Goal: Task Accomplishment & Management: Manage account settings

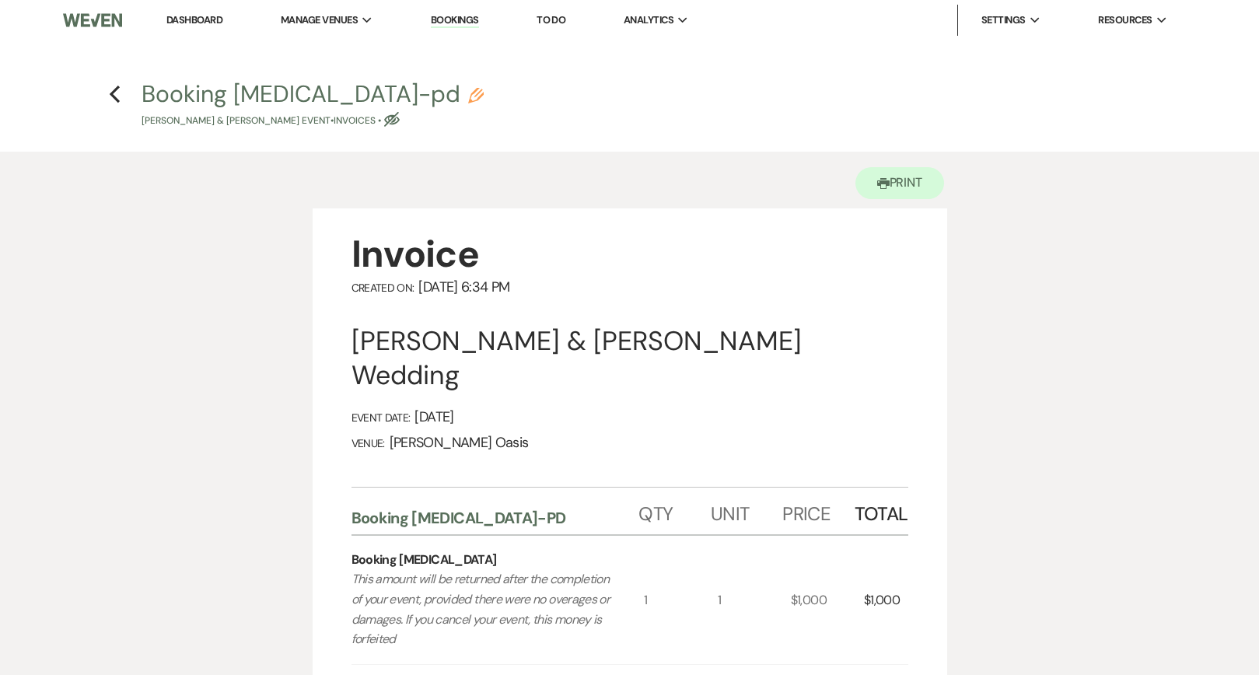
click at [199, 23] on link "Dashboard" at bounding box center [194, 19] width 56 height 13
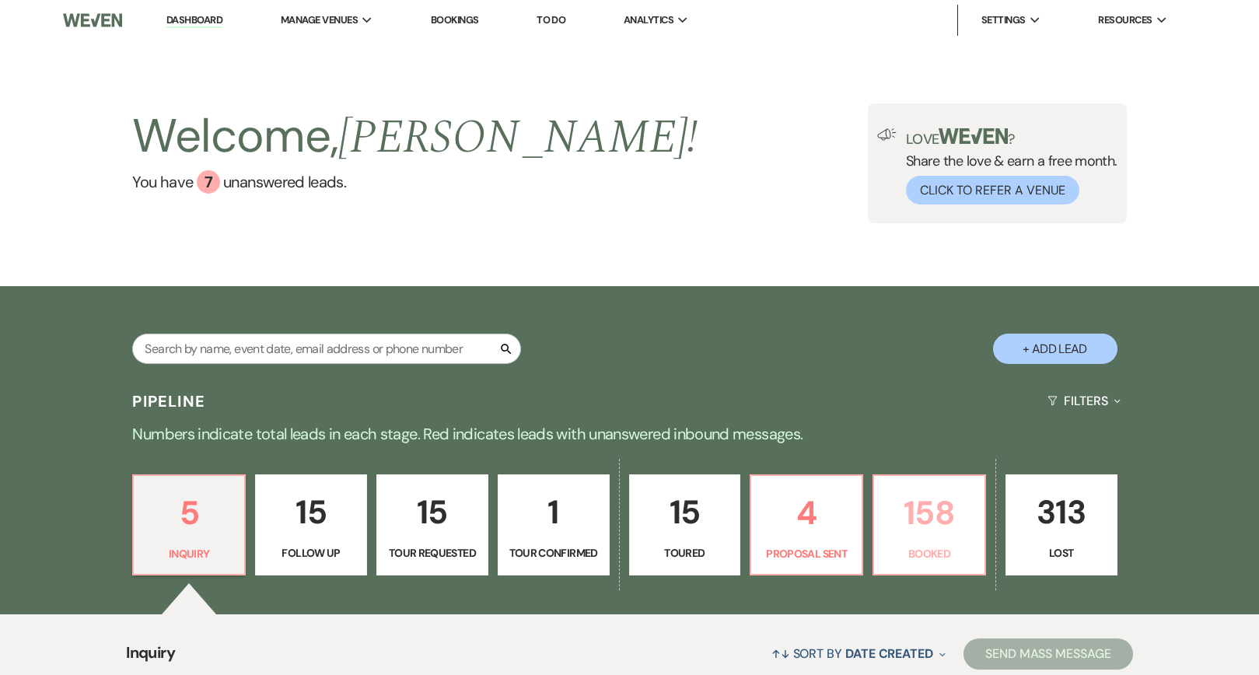
click at [981, 505] on link "158 Booked" at bounding box center [929, 524] width 114 height 101
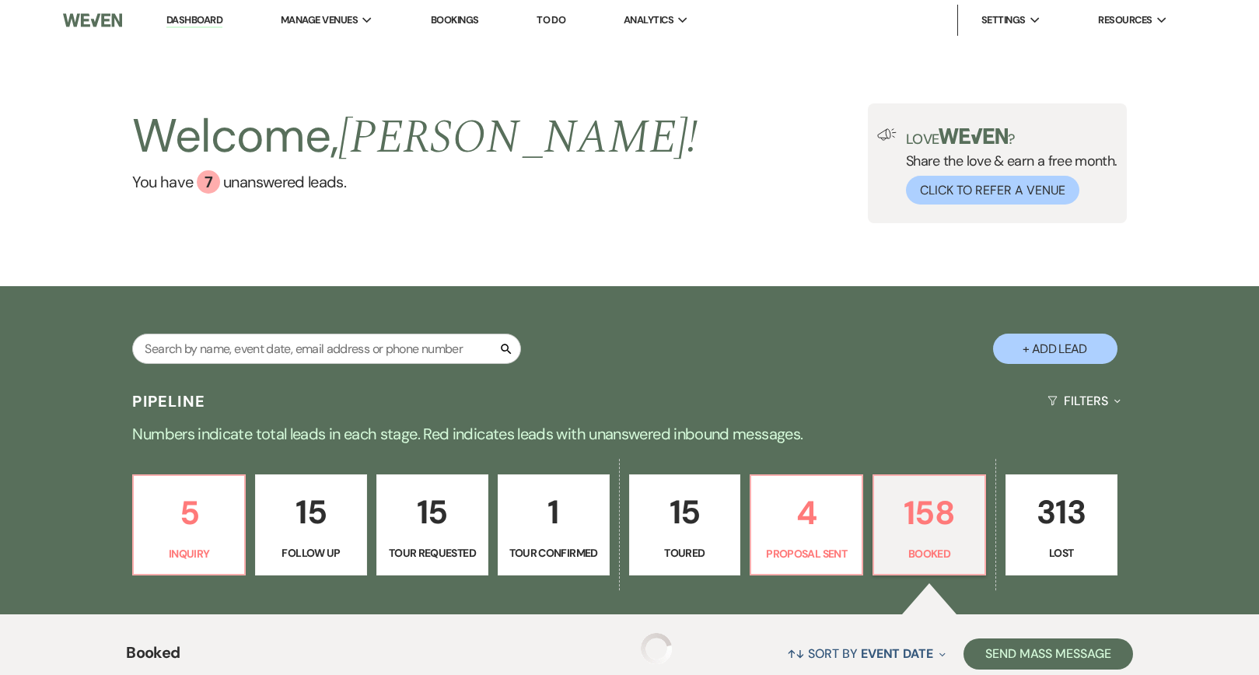
click at [972, 509] on p "158" at bounding box center [929, 513] width 92 height 52
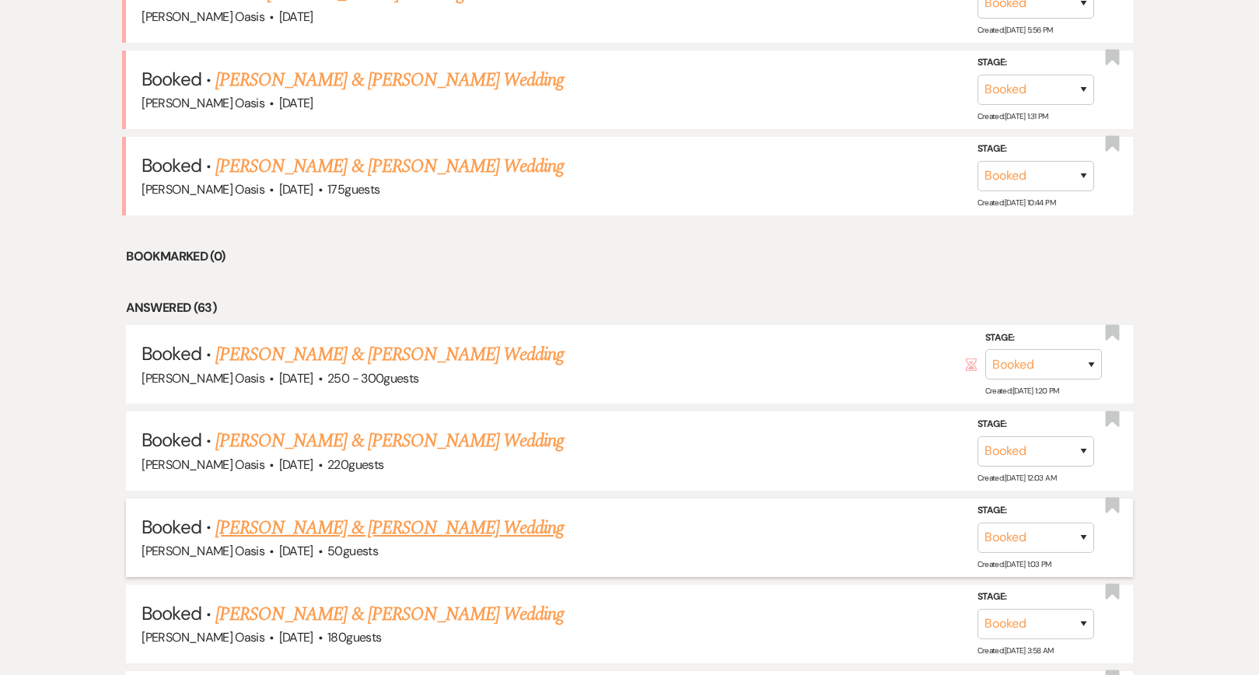
scroll to position [611, 0]
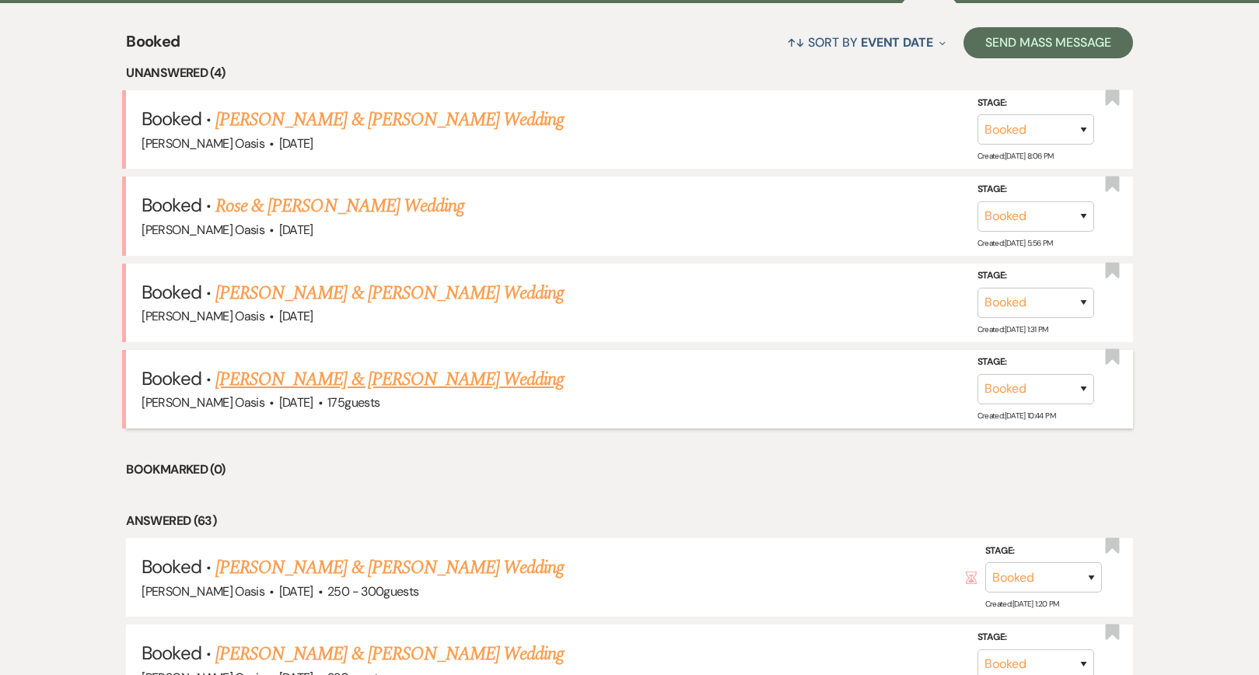
click at [416, 378] on link "[PERSON_NAME] & [PERSON_NAME] Wedding" at bounding box center [389, 379] width 348 height 28
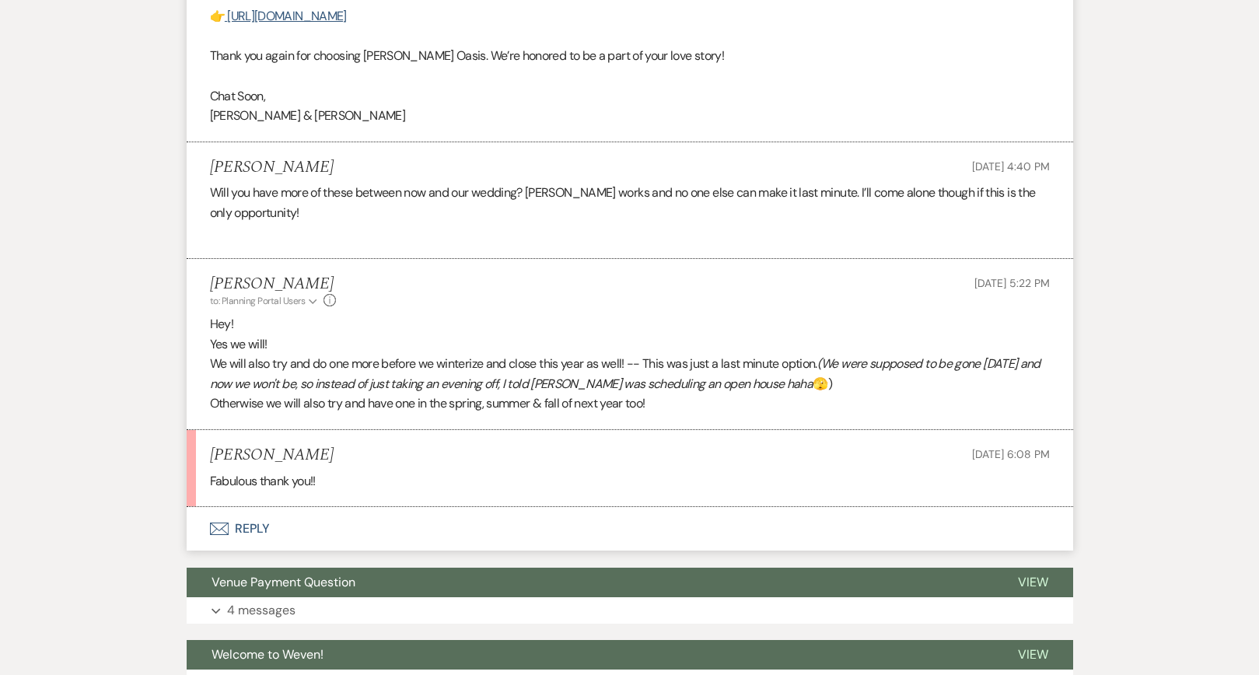
scroll to position [1349, 0]
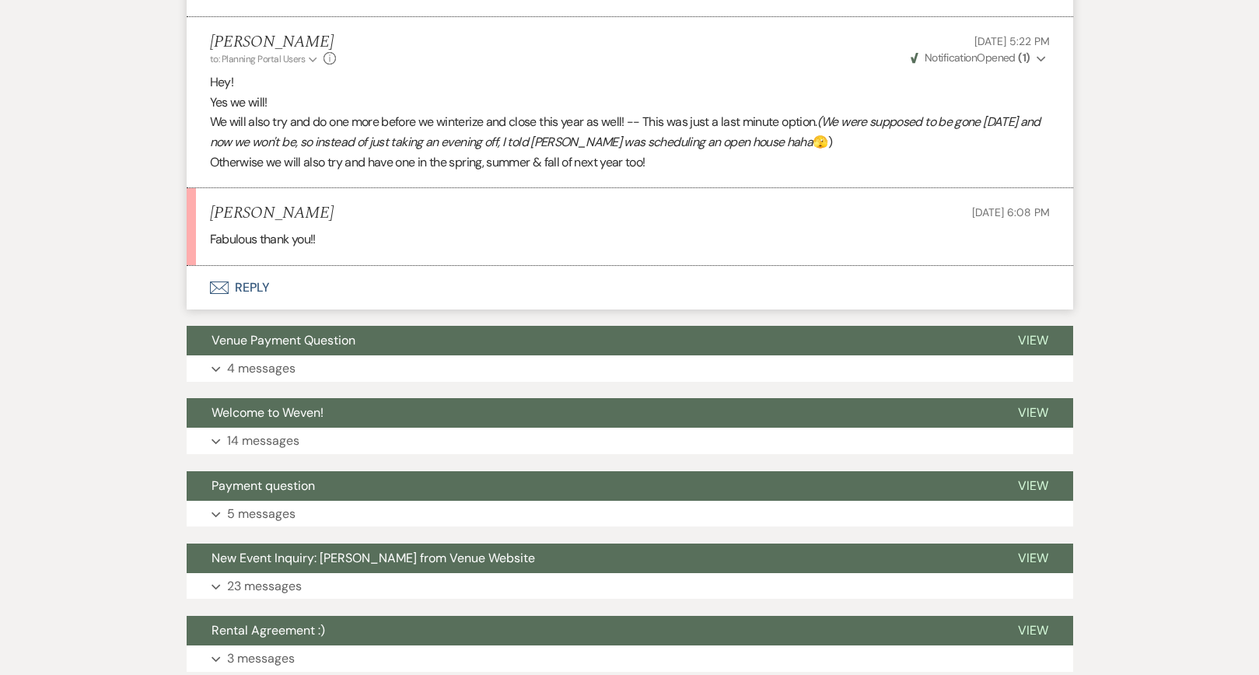
click at [274, 278] on button "Envelope Reply" at bounding box center [630, 288] width 886 height 44
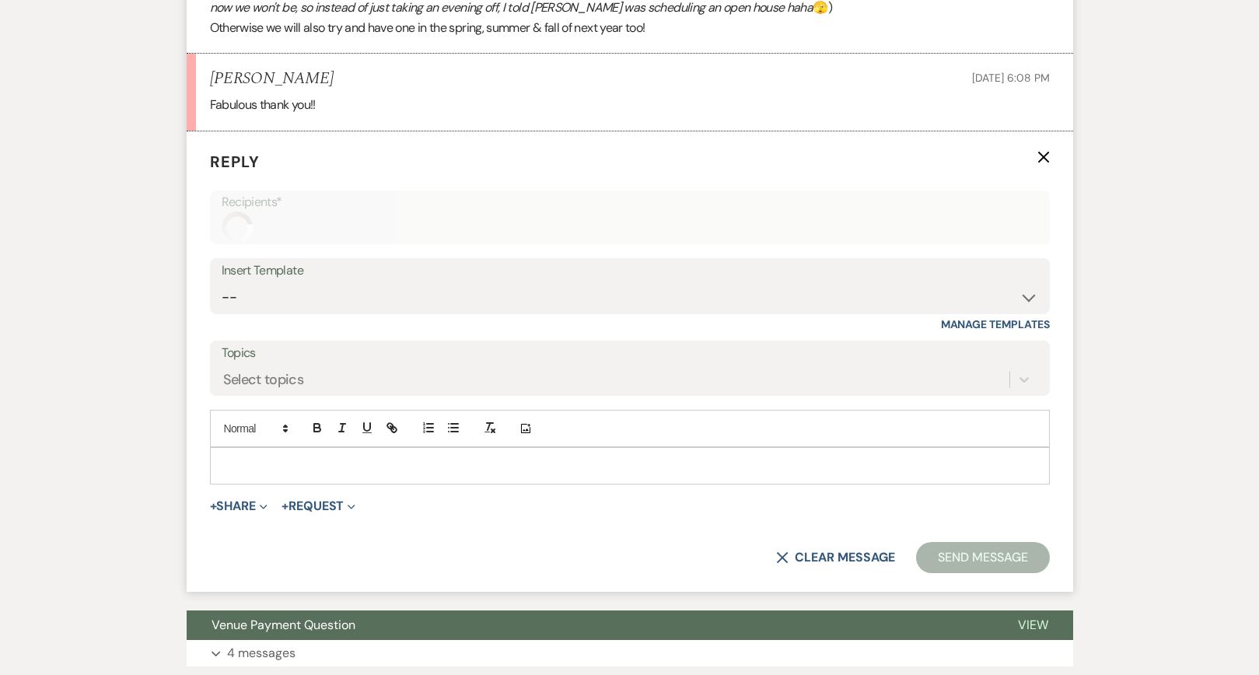
scroll to position [1504, 0]
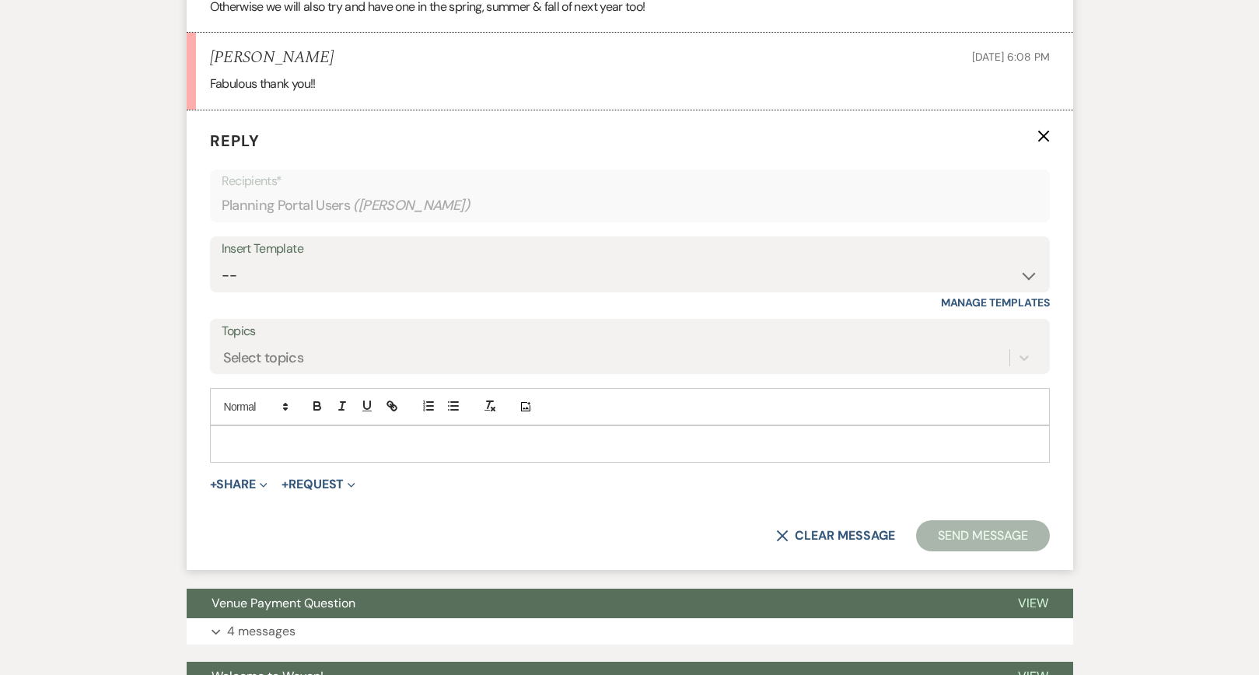
click at [276, 443] on p at bounding box center [629, 443] width 815 height 17
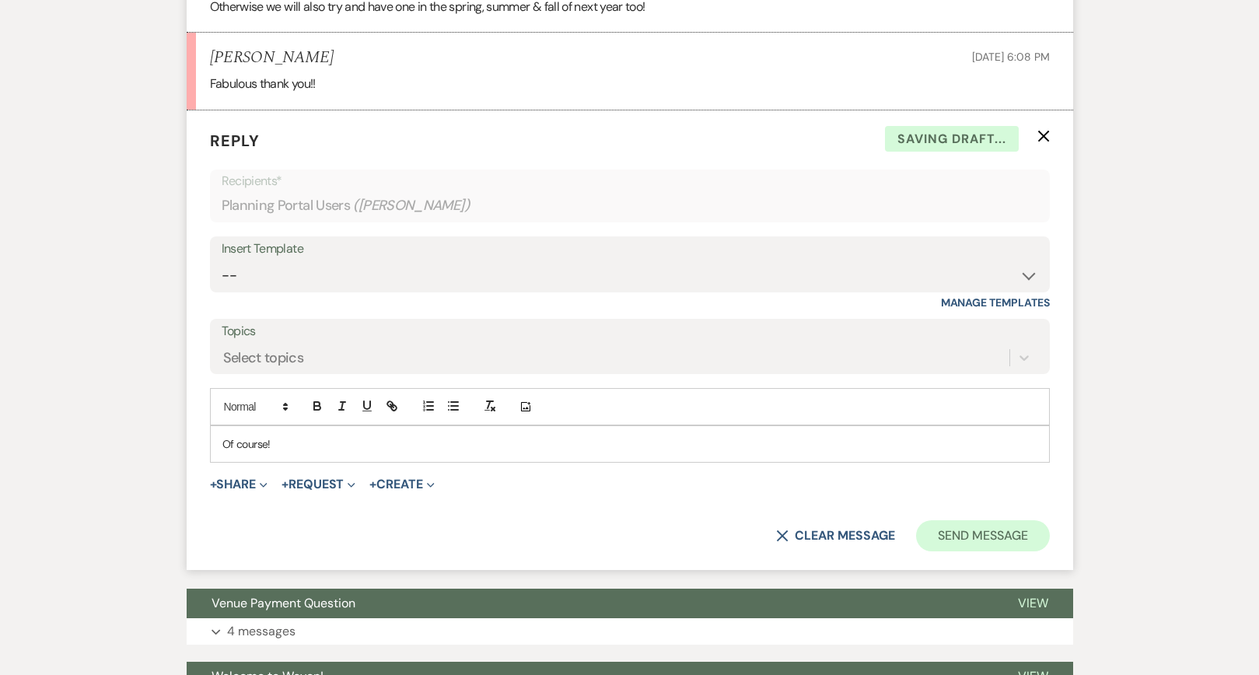
click at [963, 539] on button "Send Message" at bounding box center [982, 535] width 133 height 31
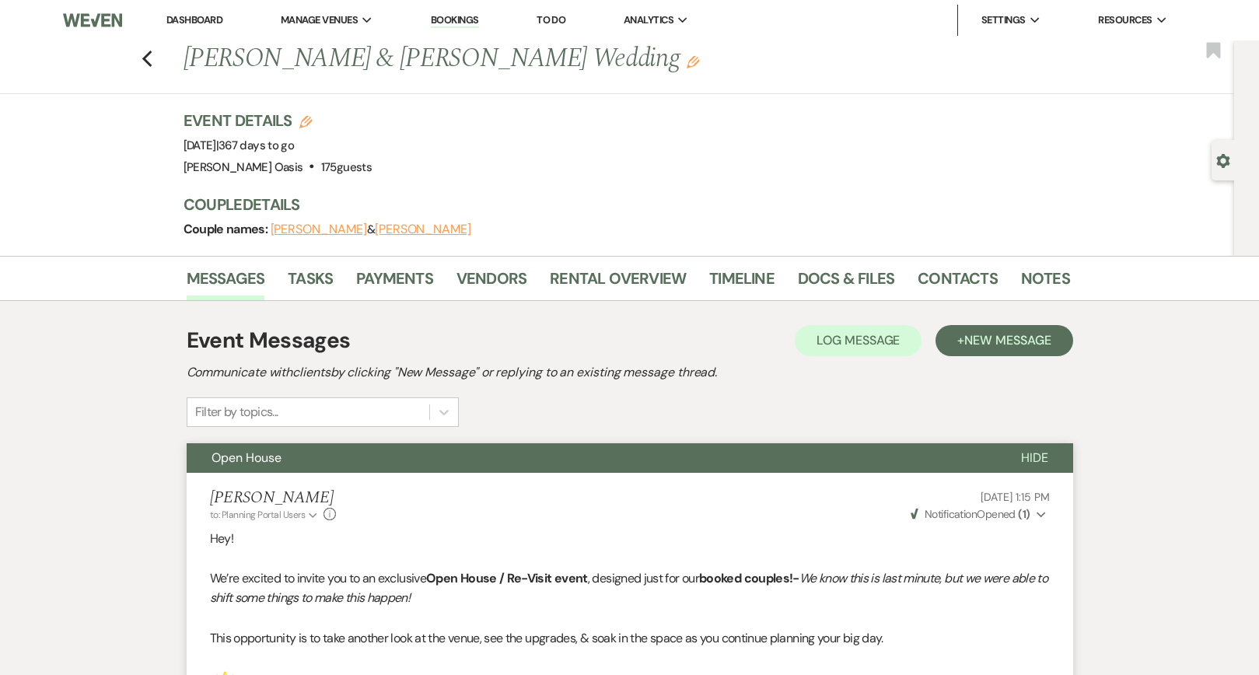
scroll to position [0, 0]
click at [137, 51] on div "Previous [PERSON_NAME] & [PERSON_NAME] Wedding Edit Bookmark" at bounding box center [613, 67] width 1242 height 54
click at [142, 53] on icon "Previous" at bounding box center [148, 59] width 12 height 19
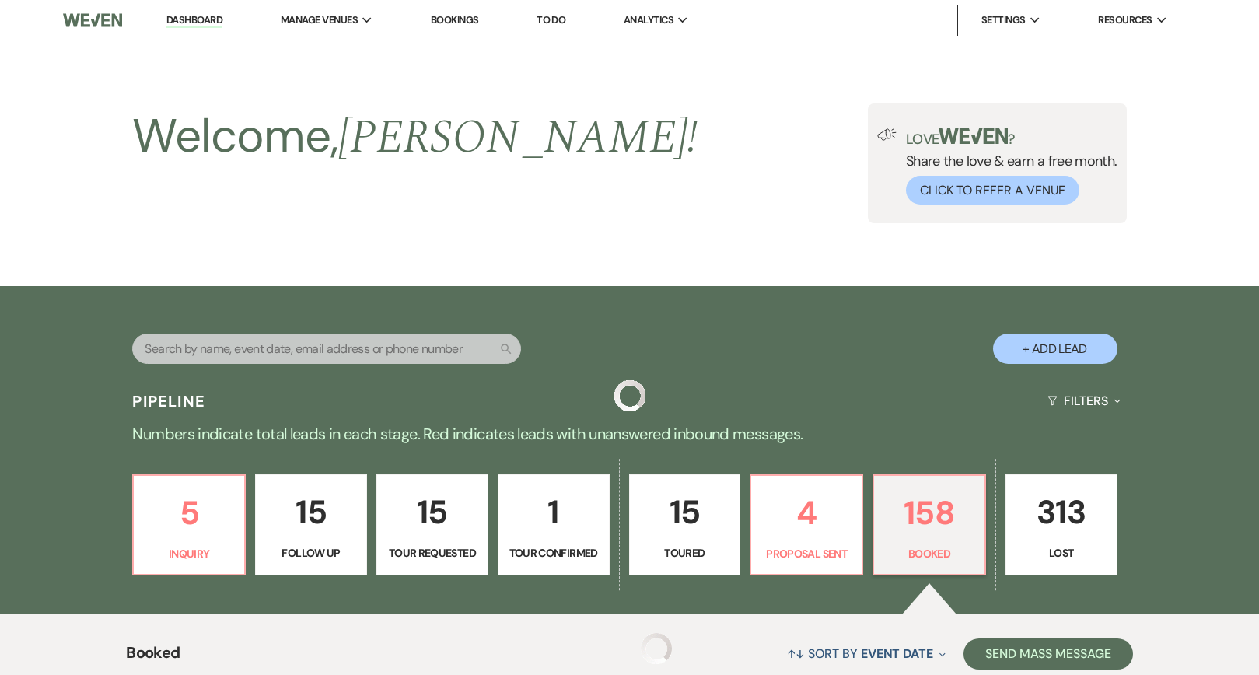
scroll to position [611, 0]
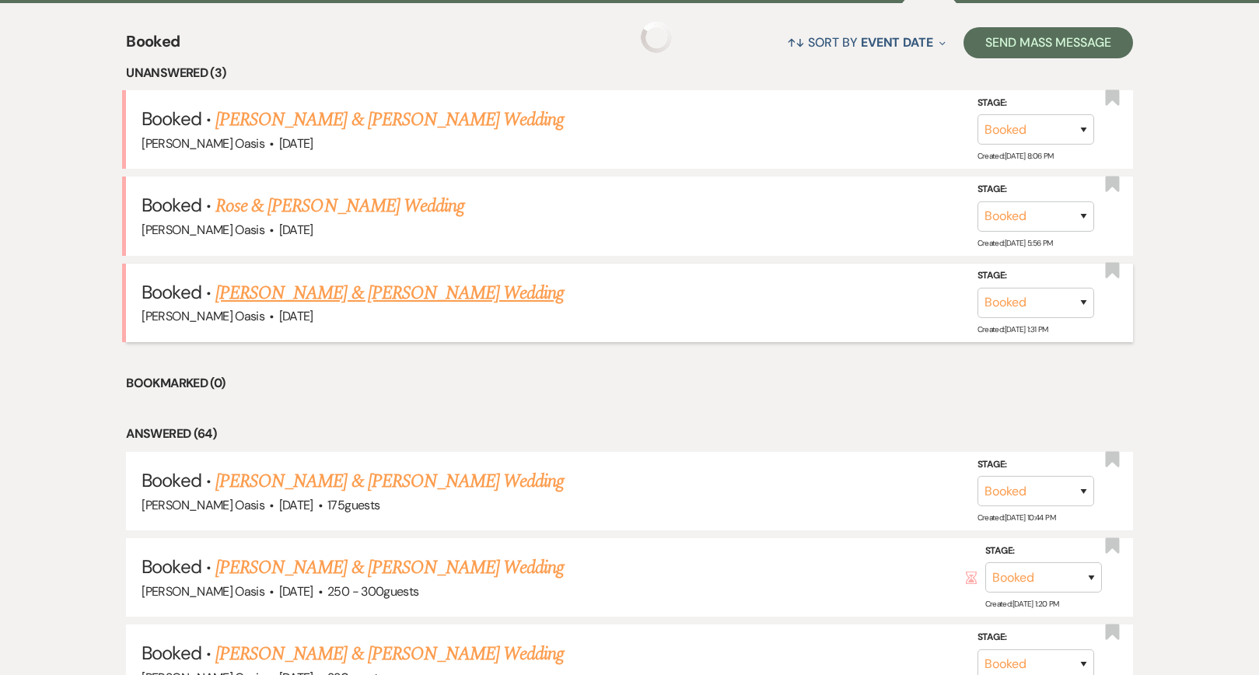
click at [399, 290] on link "[PERSON_NAME] & [PERSON_NAME] Wedding" at bounding box center [389, 293] width 348 height 28
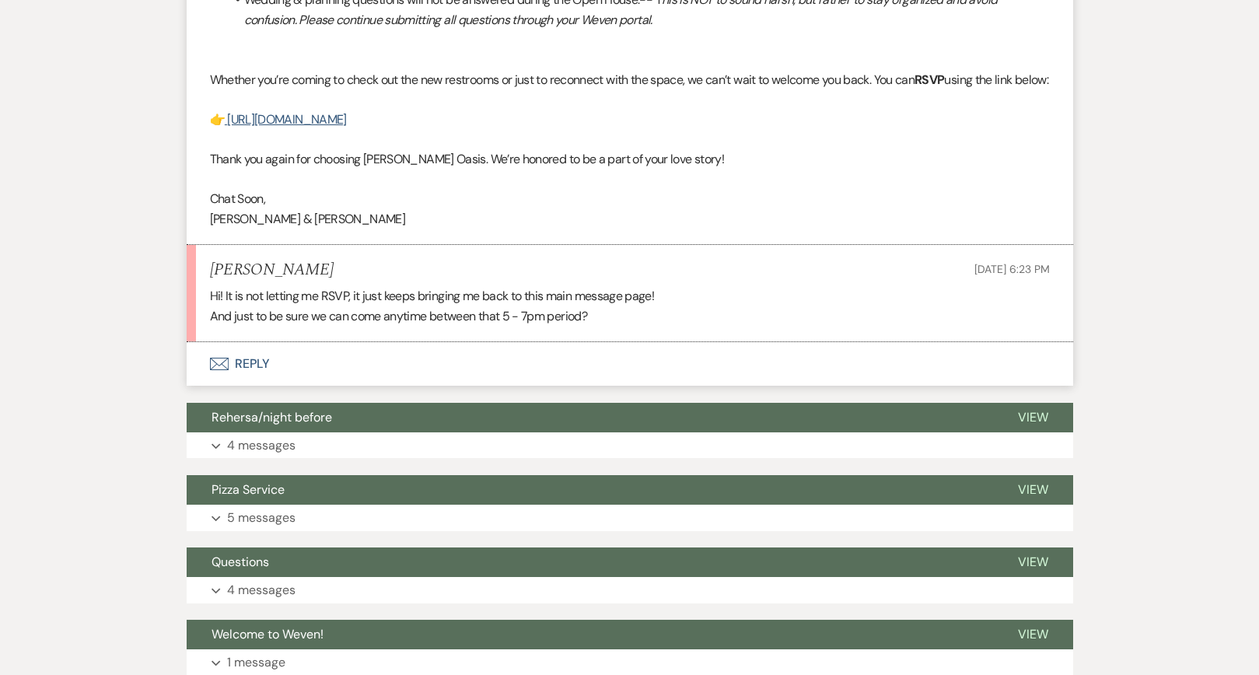
click at [582, 351] on button "Envelope Reply" at bounding box center [630, 364] width 886 height 44
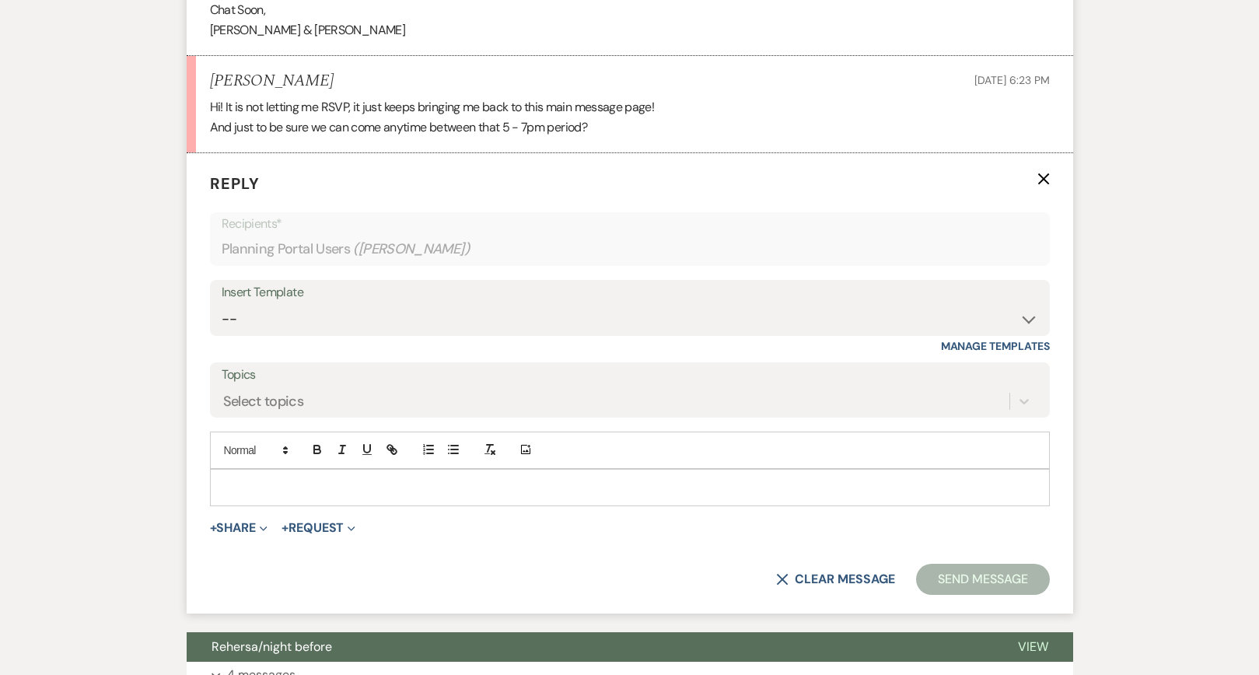
scroll to position [1240, 0]
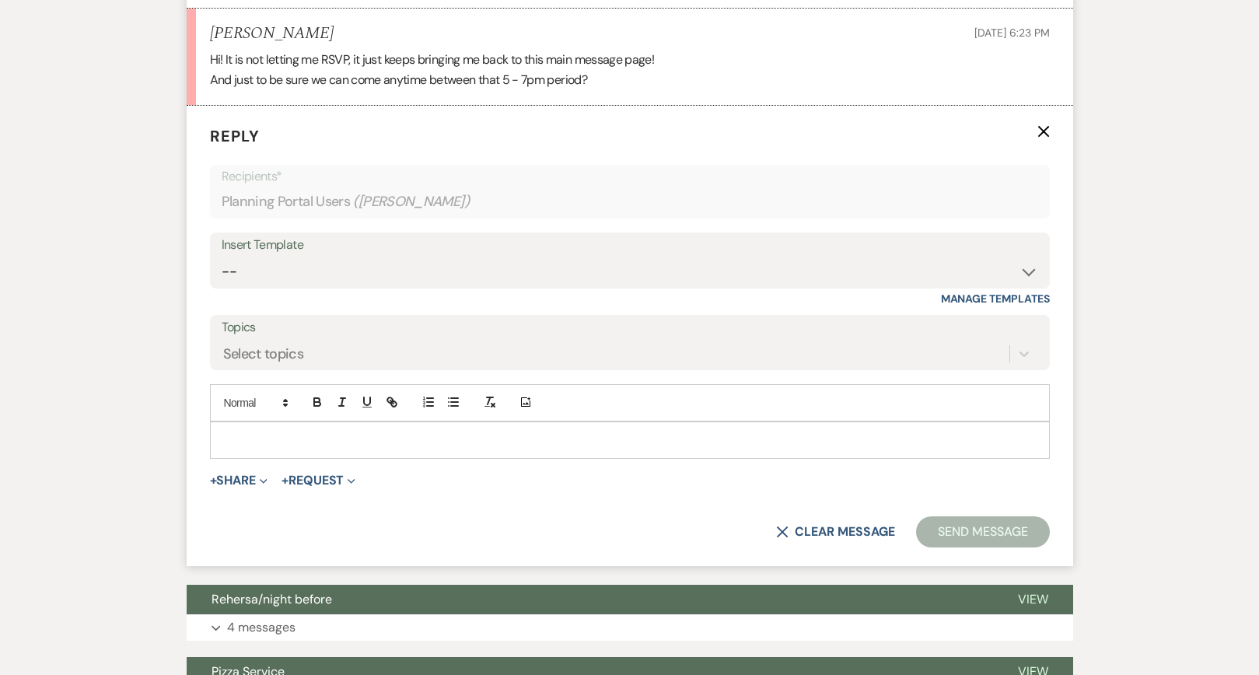
click at [339, 456] on div at bounding box center [630, 440] width 838 height 36
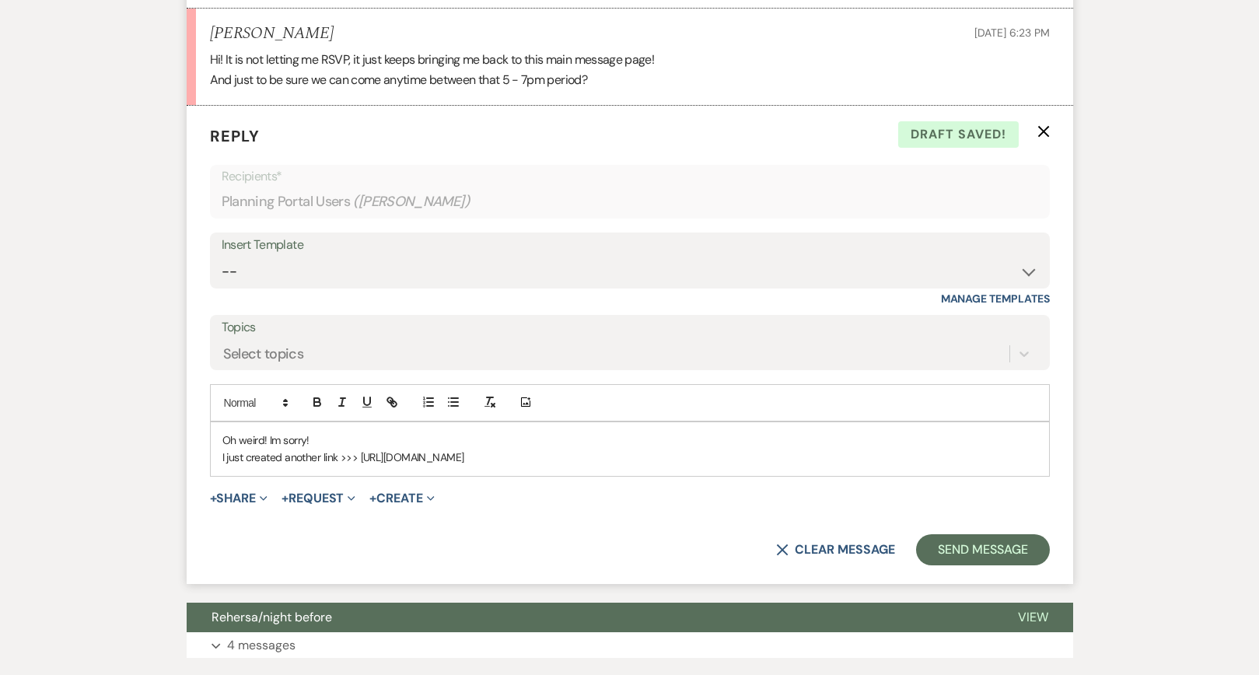
drag, startPoint x: 943, startPoint y: 455, endPoint x: 360, endPoint y: 450, distance: 583.1
click at [360, 450] on p "I just created another link >>> [URL][DOMAIN_NAME]" at bounding box center [629, 457] width 815 height 17
click at [383, 402] on button "button" at bounding box center [392, 402] width 22 height 19
type input "[URL][DOMAIN_NAME]"
click at [735, 489] on link at bounding box center [734, 487] width 33 height 12
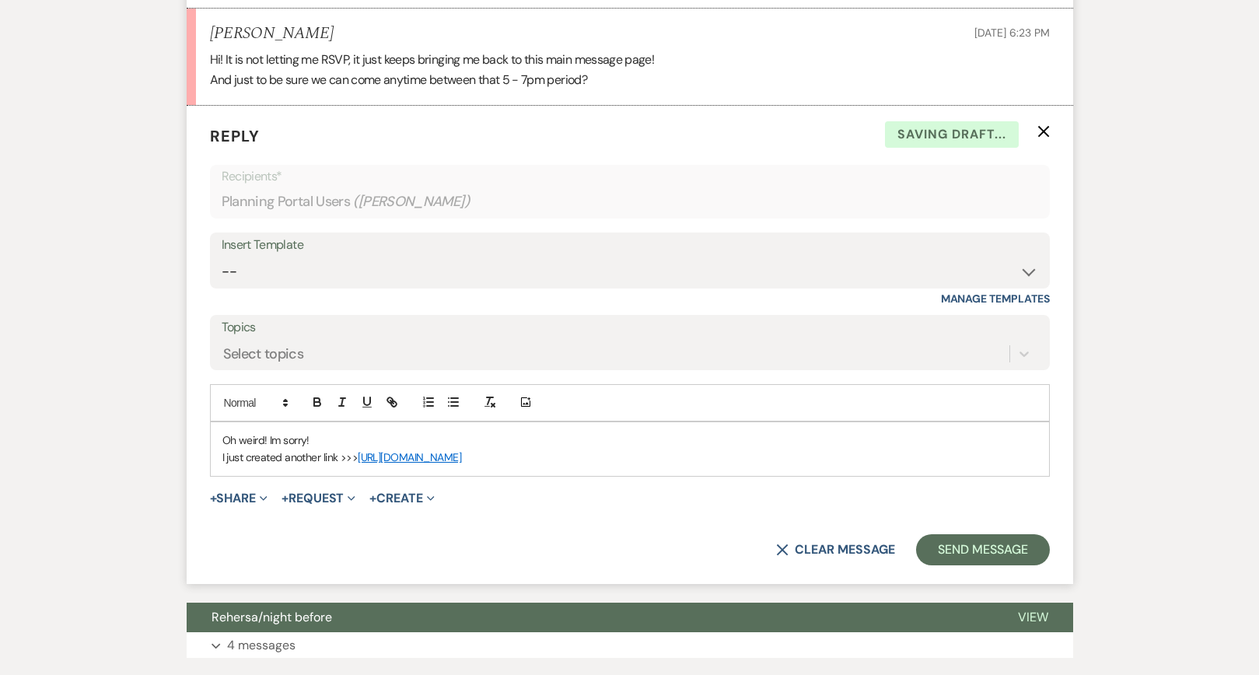
click at [947, 461] on p "I just created another link >>> [URL][DOMAIN_NAME]" at bounding box center [629, 457] width 815 height 17
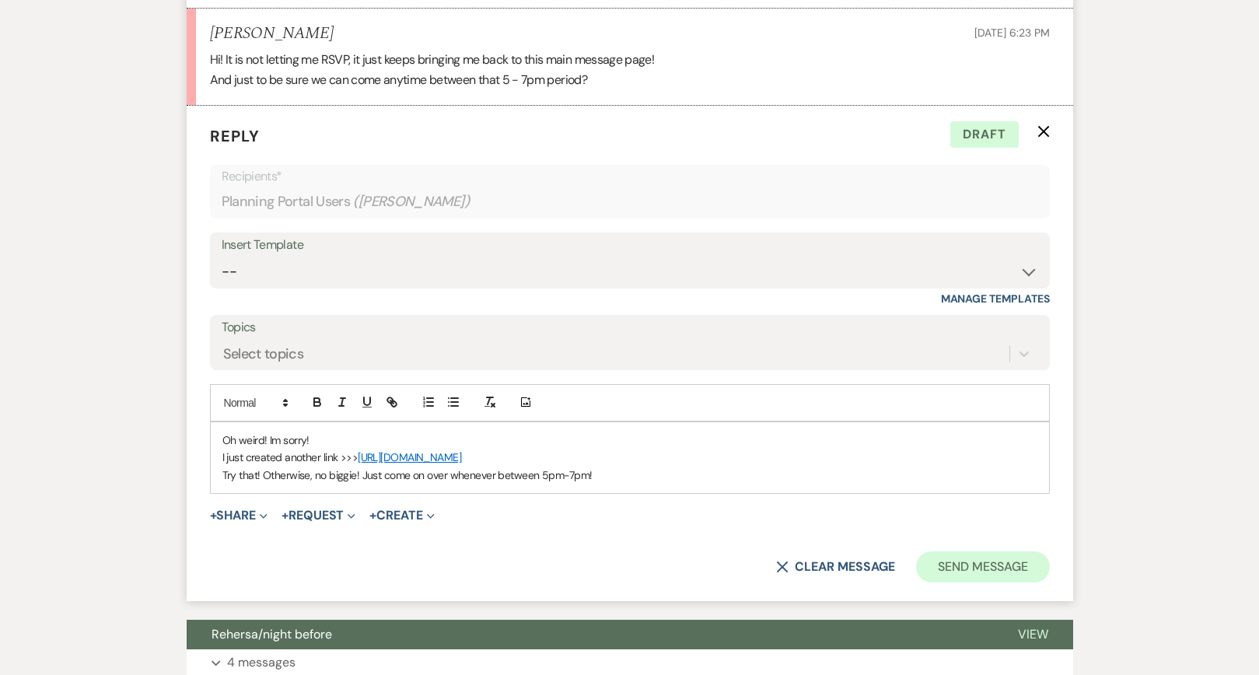
click at [1008, 561] on button "Send Message" at bounding box center [982, 566] width 133 height 31
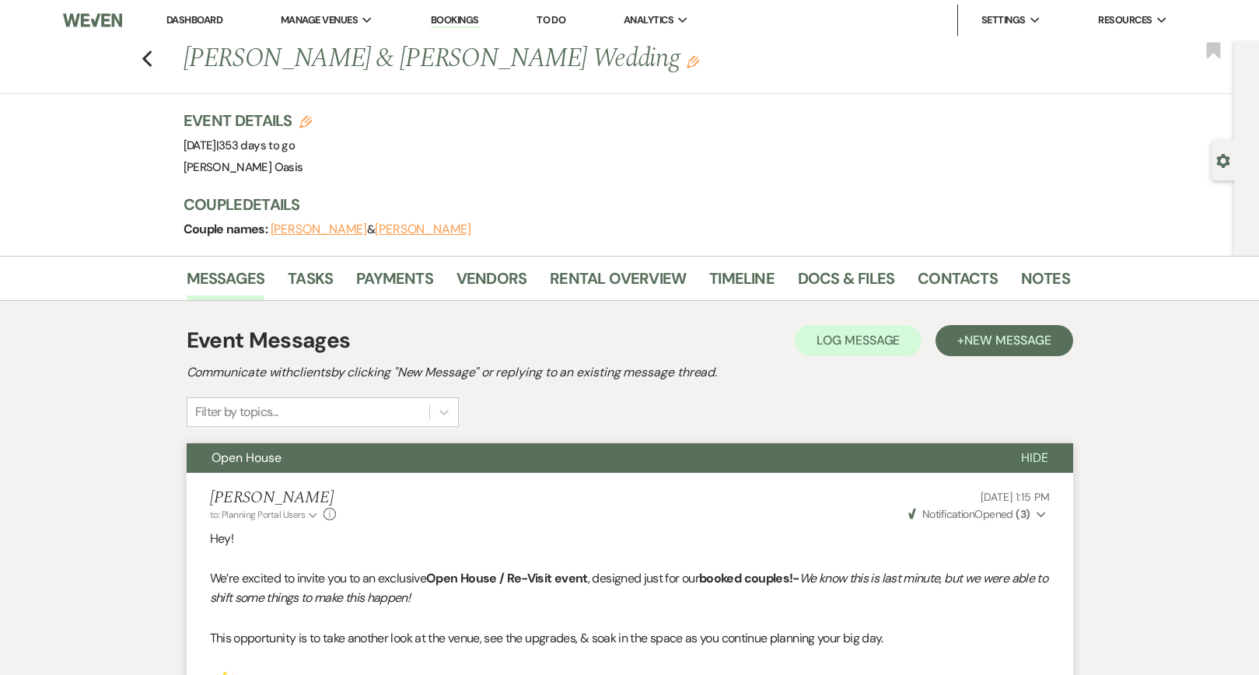
scroll to position [0, 0]
click at [196, 22] on link "Dashboard" at bounding box center [194, 19] width 56 height 13
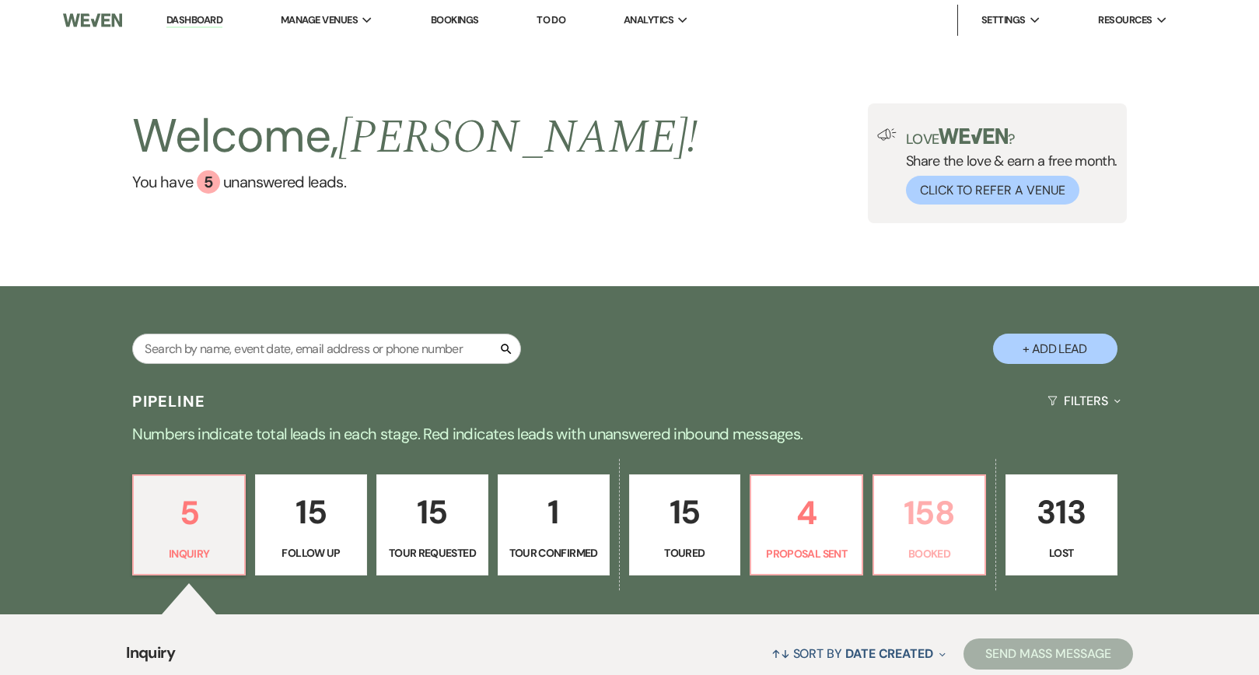
click at [942, 564] on link "158 Booked" at bounding box center [929, 524] width 114 height 101
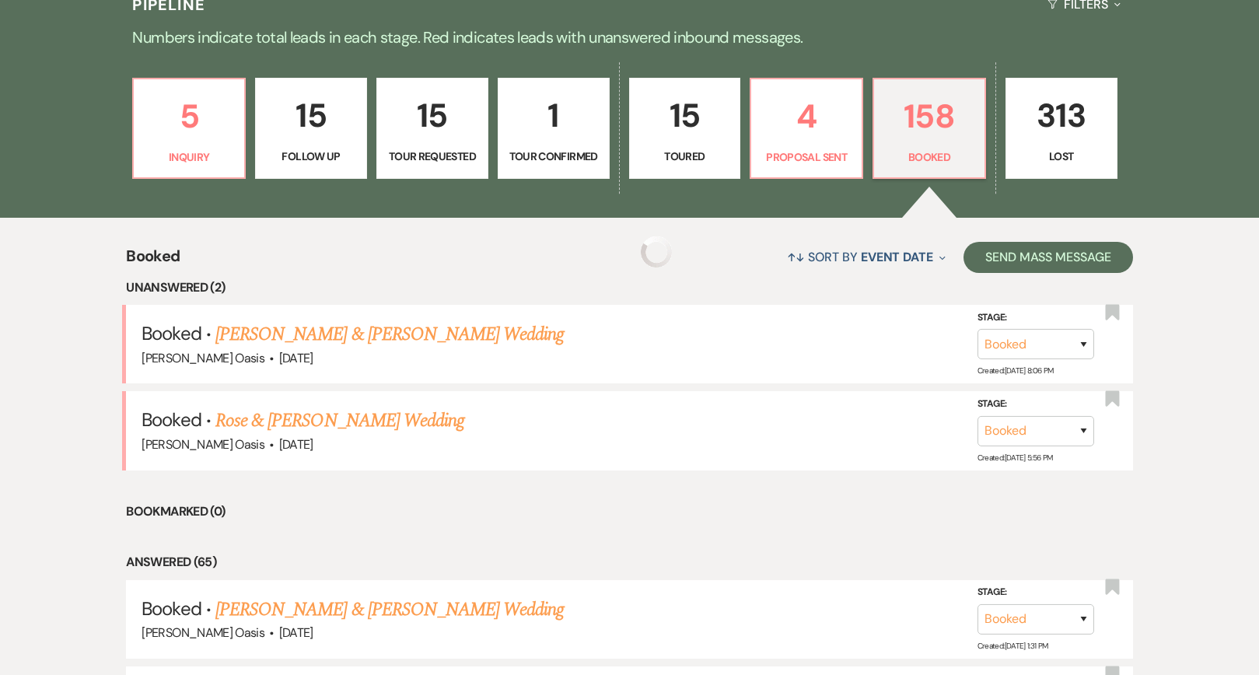
scroll to position [480, 0]
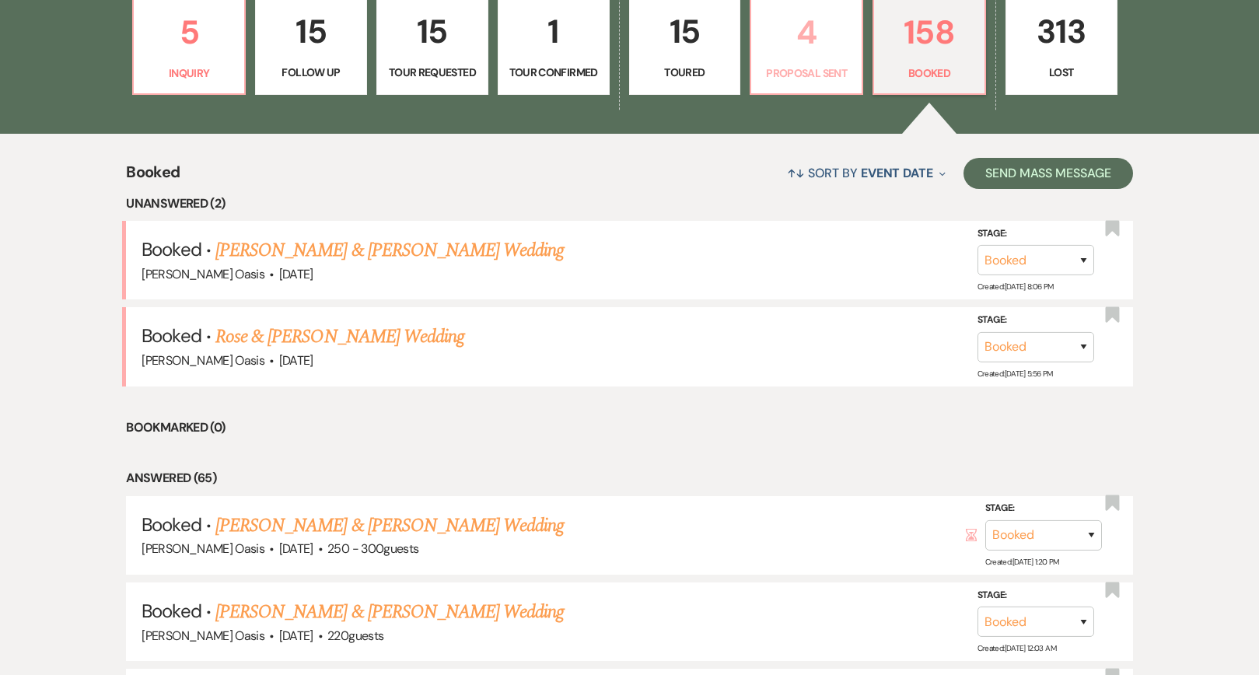
click at [819, 54] on p "4" at bounding box center [806, 32] width 92 height 52
select select "6"
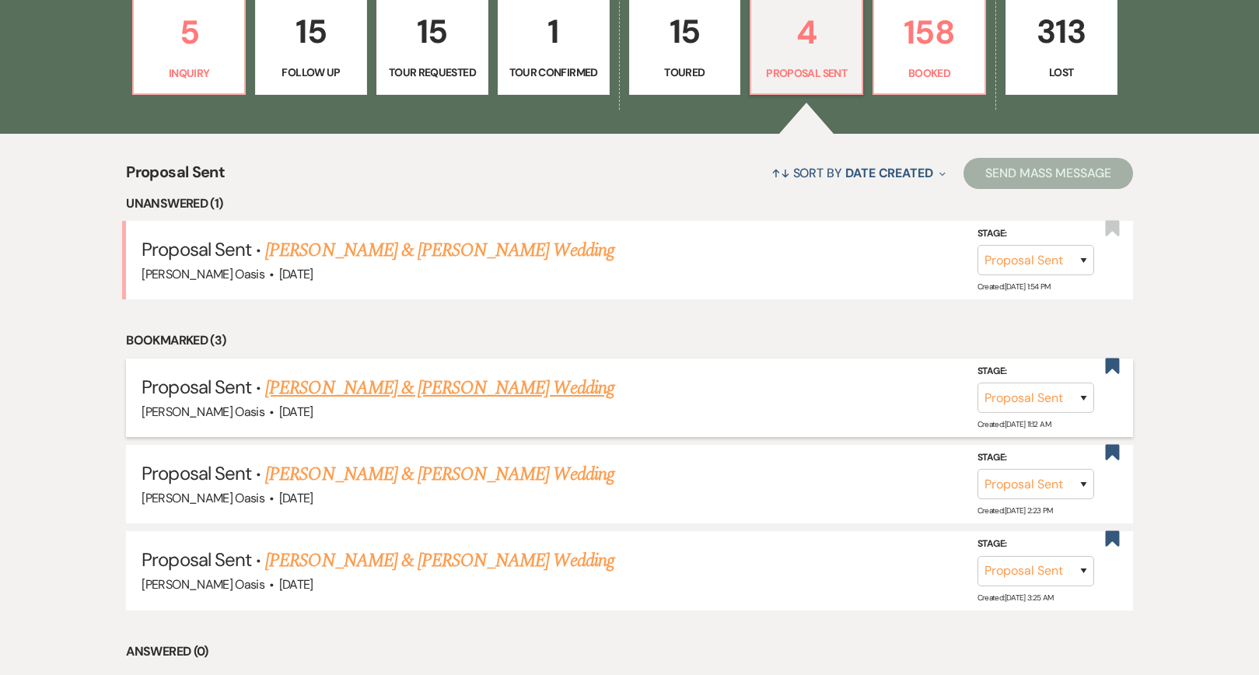
click at [386, 379] on link "[PERSON_NAME] & [PERSON_NAME] Wedding" at bounding box center [439, 388] width 348 height 28
select select "6"
select select "5"
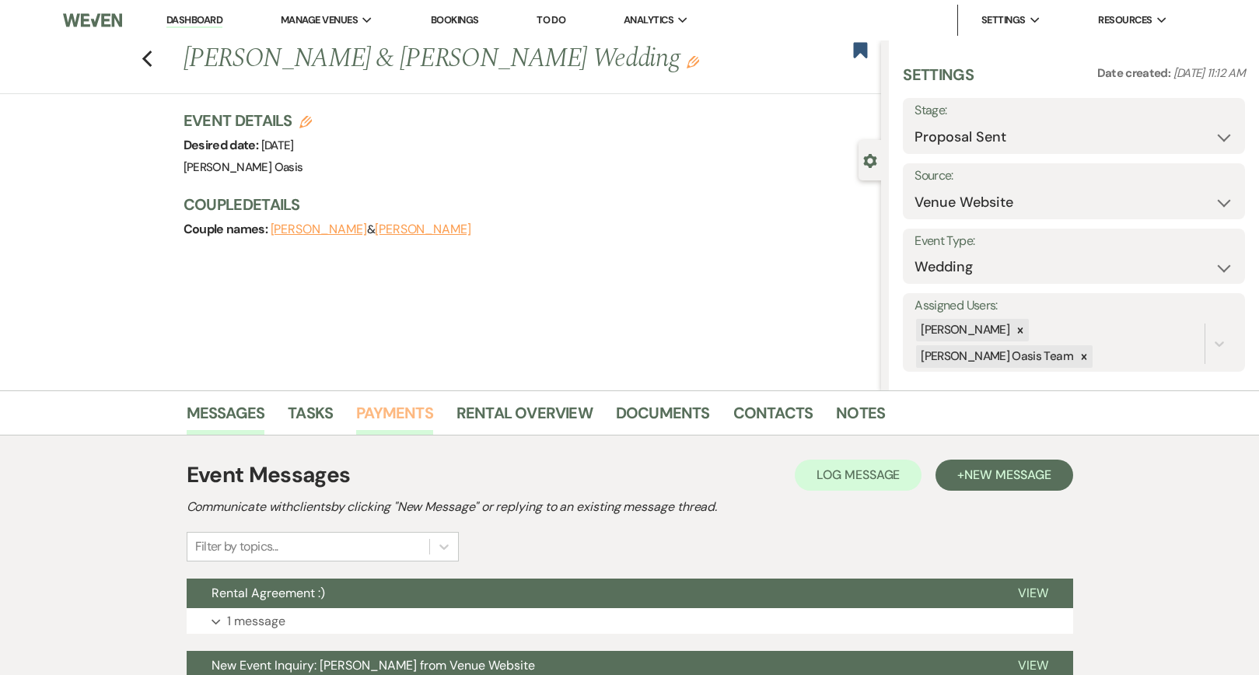
click at [384, 411] on link "Payments" at bounding box center [394, 417] width 77 height 34
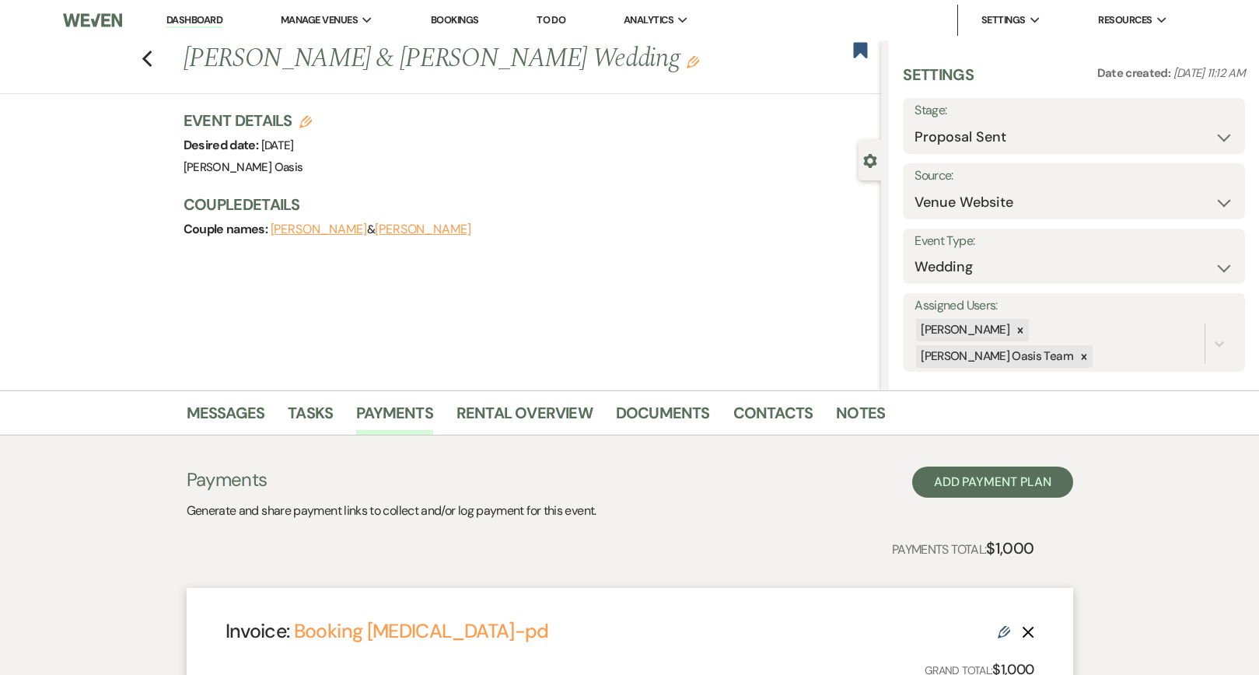
drag, startPoint x: 180, startPoint y: 61, endPoint x: 577, endPoint y: 75, distance: 397.6
click at [577, 75] on div "Previous [PERSON_NAME] & [PERSON_NAME] Wedding Edit" at bounding box center [529, 58] width 706 height 37
copy h1 "[PERSON_NAME] & [PERSON_NAME] Wedding"
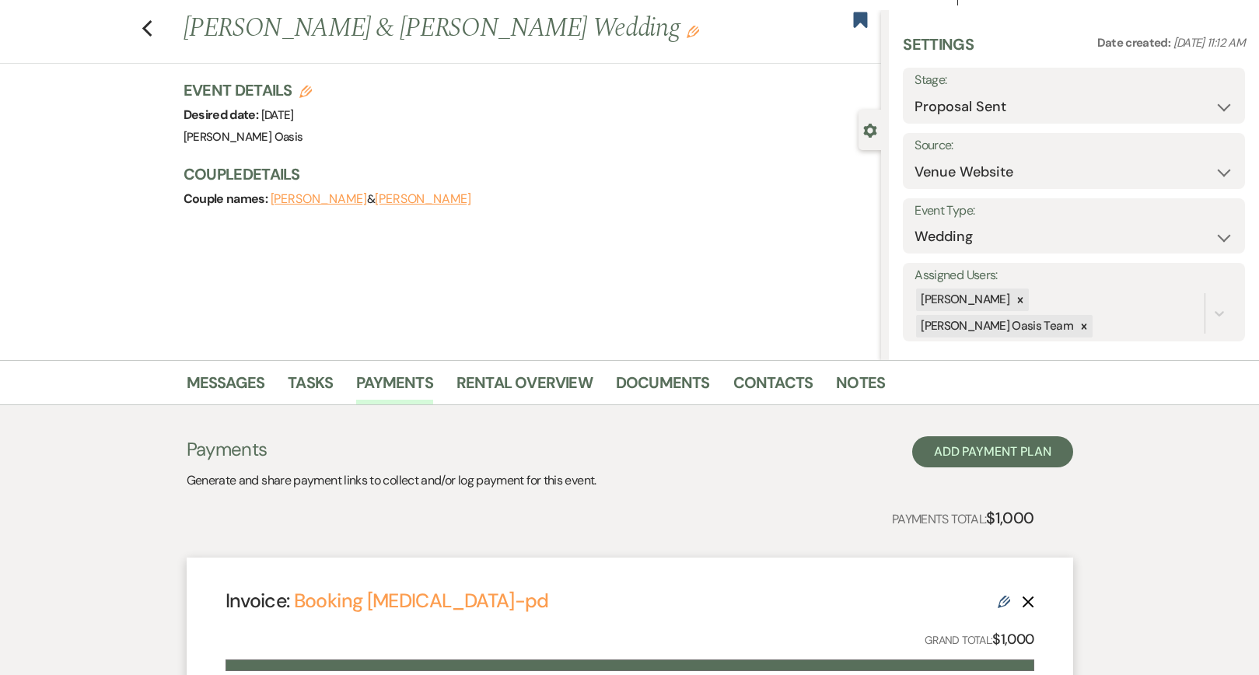
click at [944, 123] on div "Settings Date created: [DATE] 11:12 AM Stage: Inquiry Follow Up Tour Requested …" at bounding box center [1074, 187] width 342 height 308
select select "7"
click at [1209, 92] on button "Save" at bounding box center [1209, 95] width 72 height 31
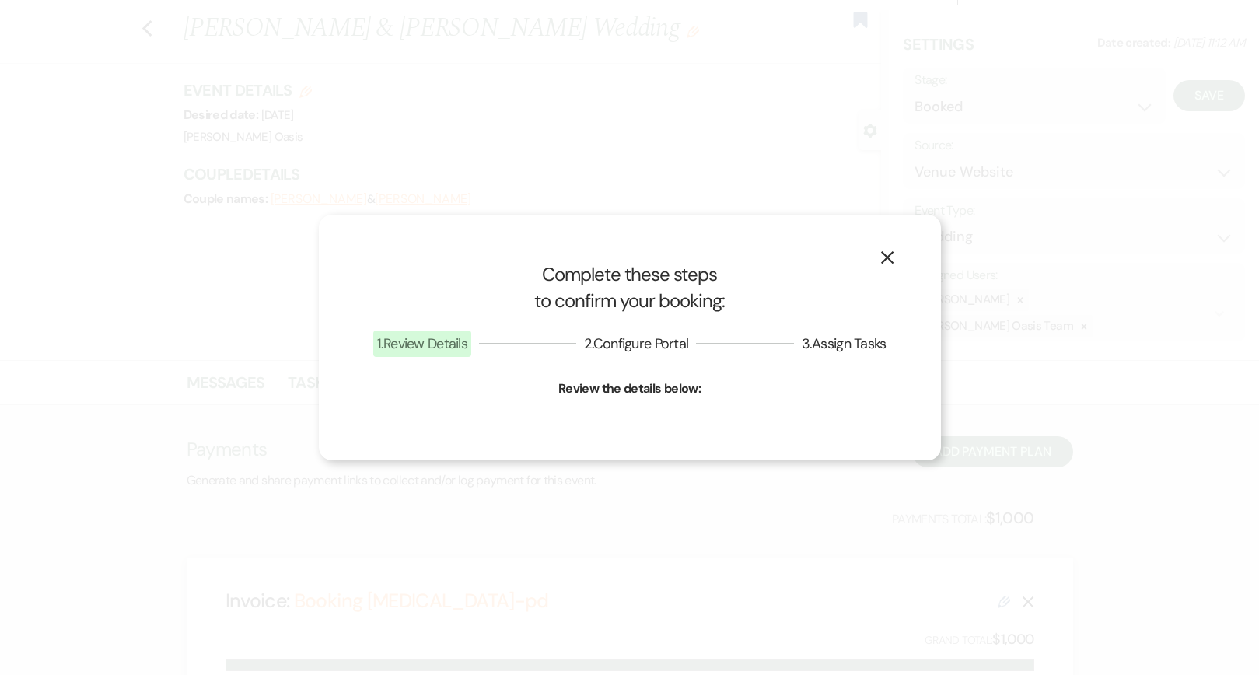
select select "1"
select select "615"
select select "false"
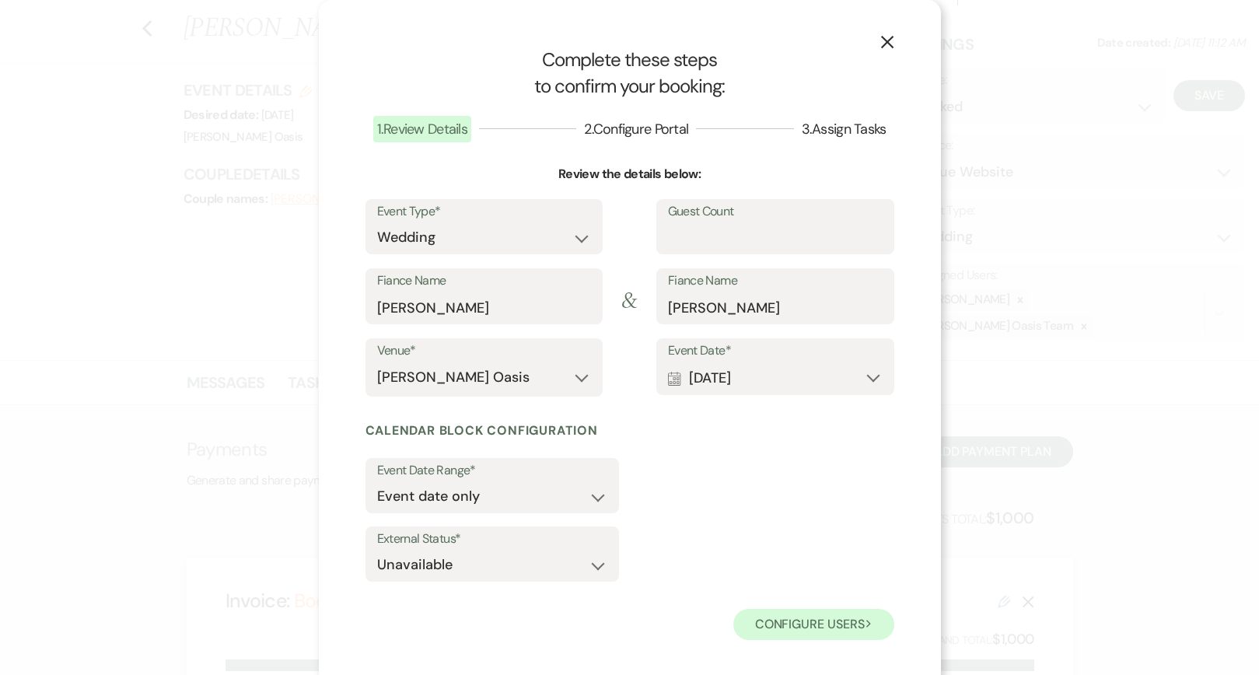
click at [767, 622] on button "Configure users Next" at bounding box center [813, 624] width 161 height 31
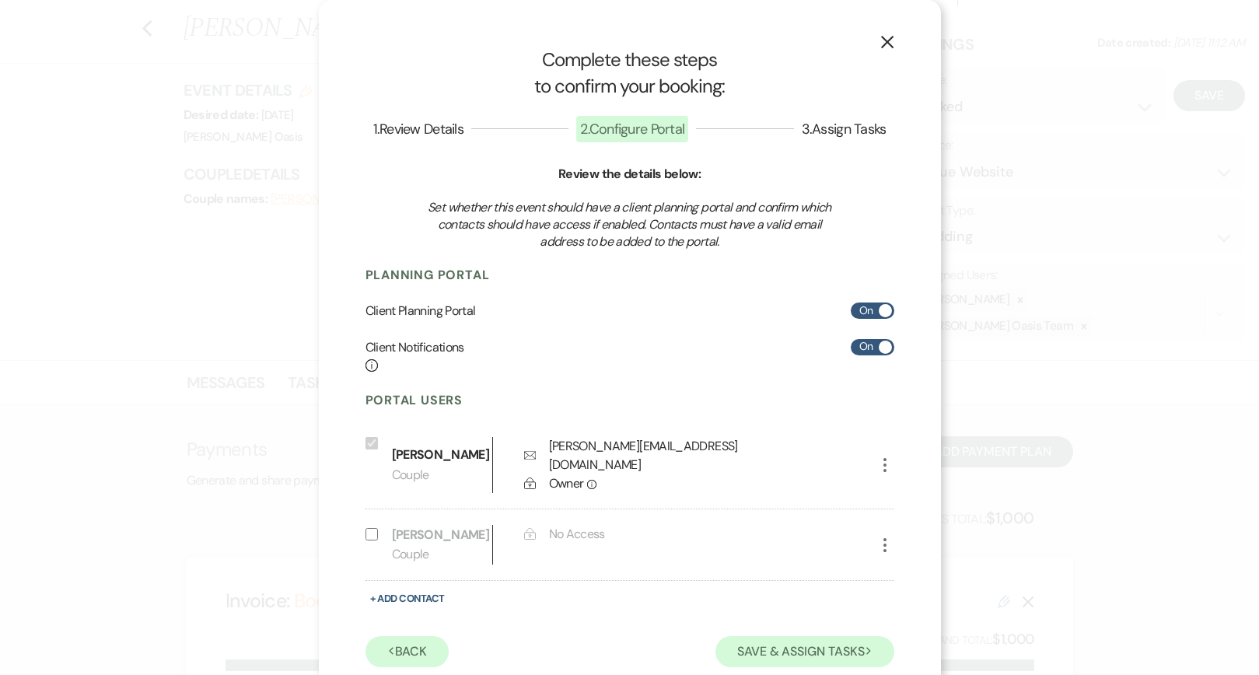
click at [750, 645] on button "Save & Assign Tasks Next" at bounding box center [804, 651] width 178 height 31
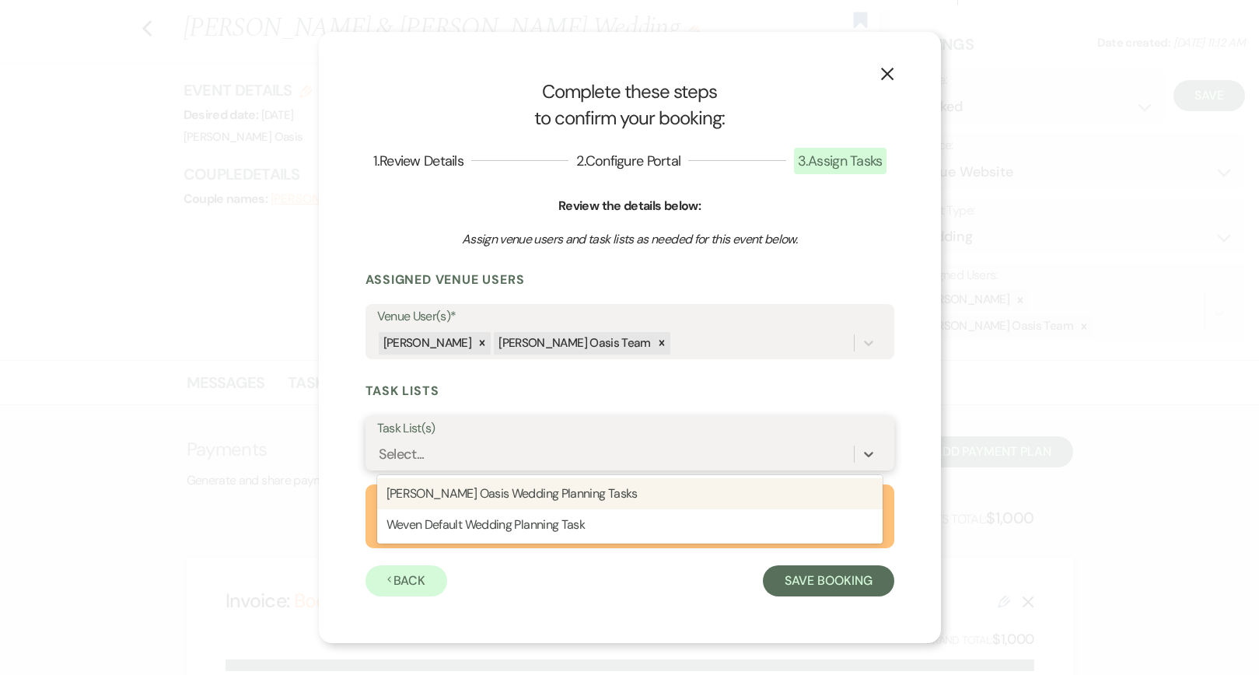
click at [516, 452] on div "Select..." at bounding box center [615, 454] width 477 height 27
click at [509, 491] on div "[PERSON_NAME] Oasis Wedding Planning Tasks" at bounding box center [629, 493] width 505 height 31
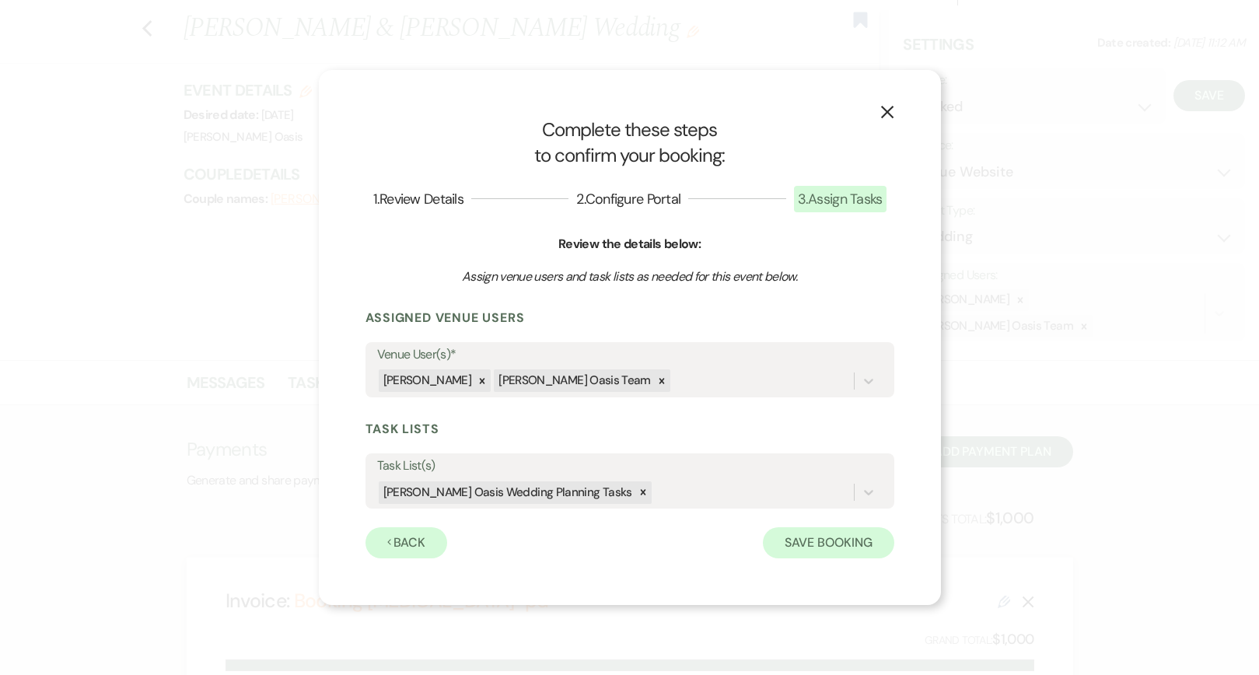
click at [792, 537] on button "Save Booking" at bounding box center [828, 542] width 131 height 31
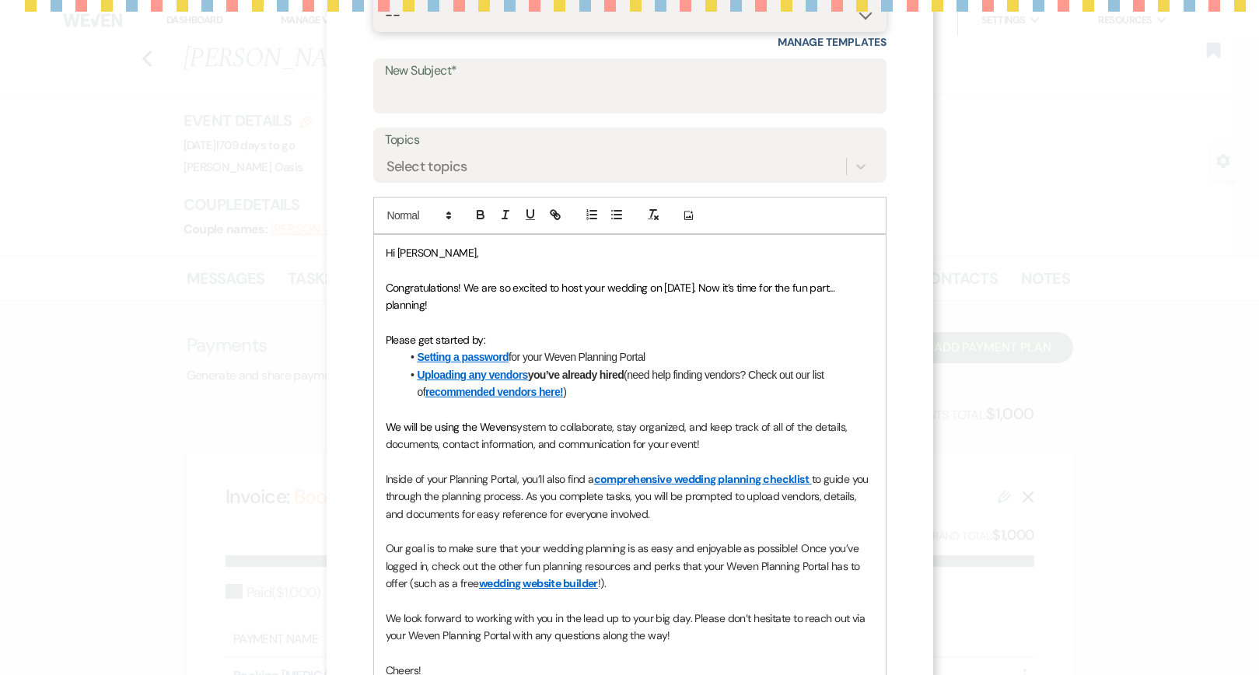
scroll to position [232, 0]
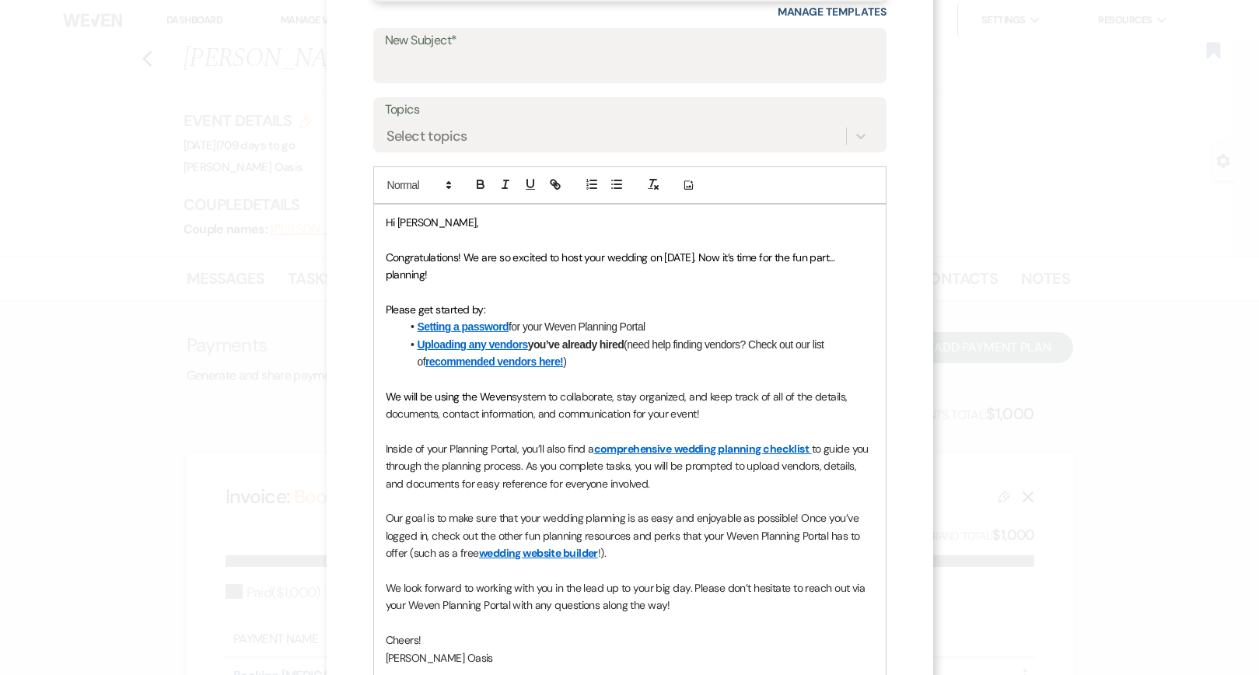
select select "991"
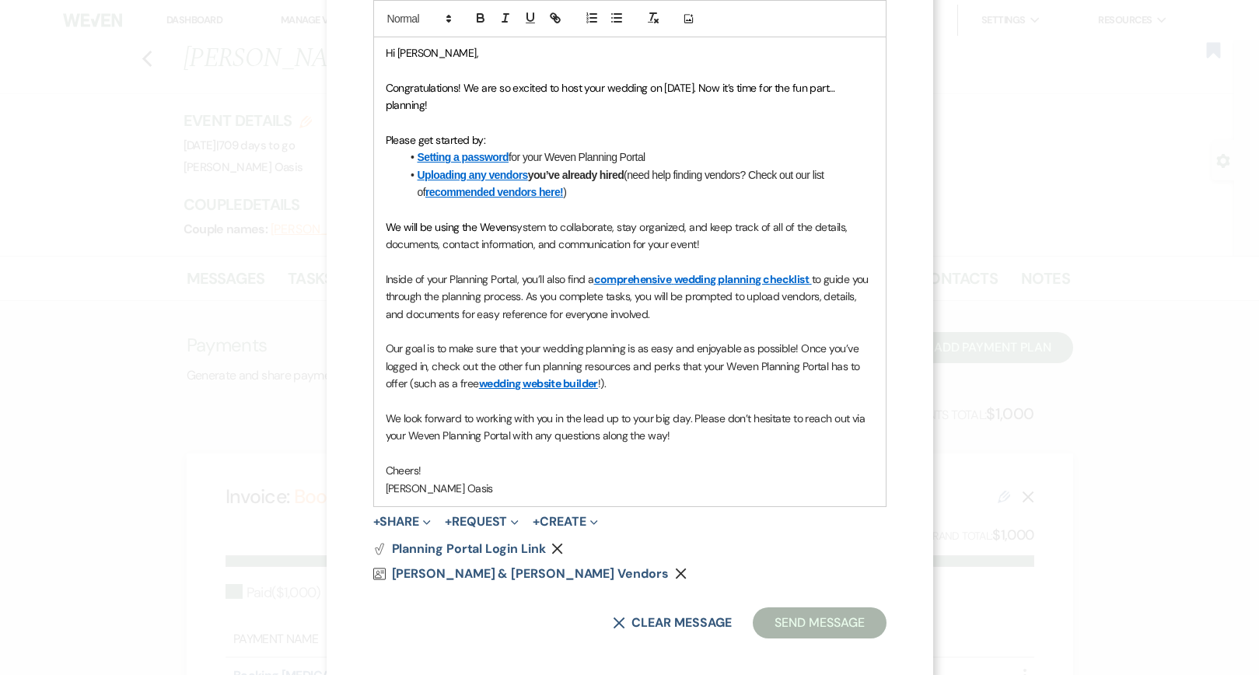
type input "Welcome to Weven!"
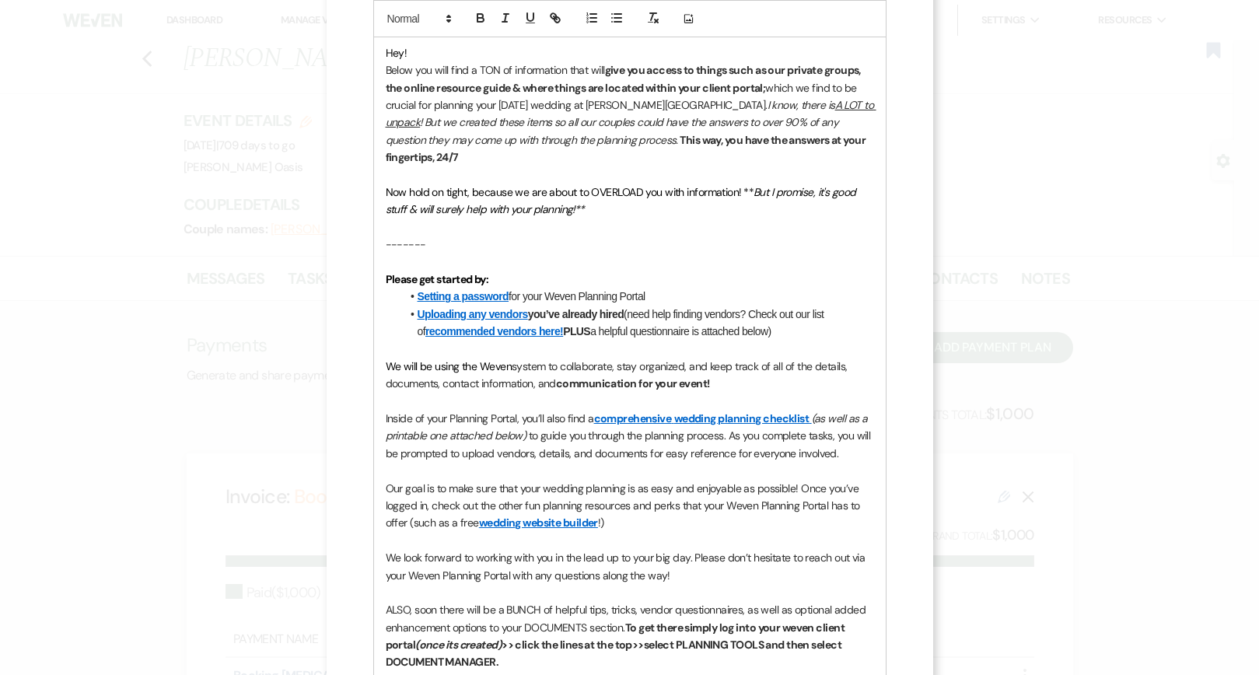
scroll to position [414, 0]
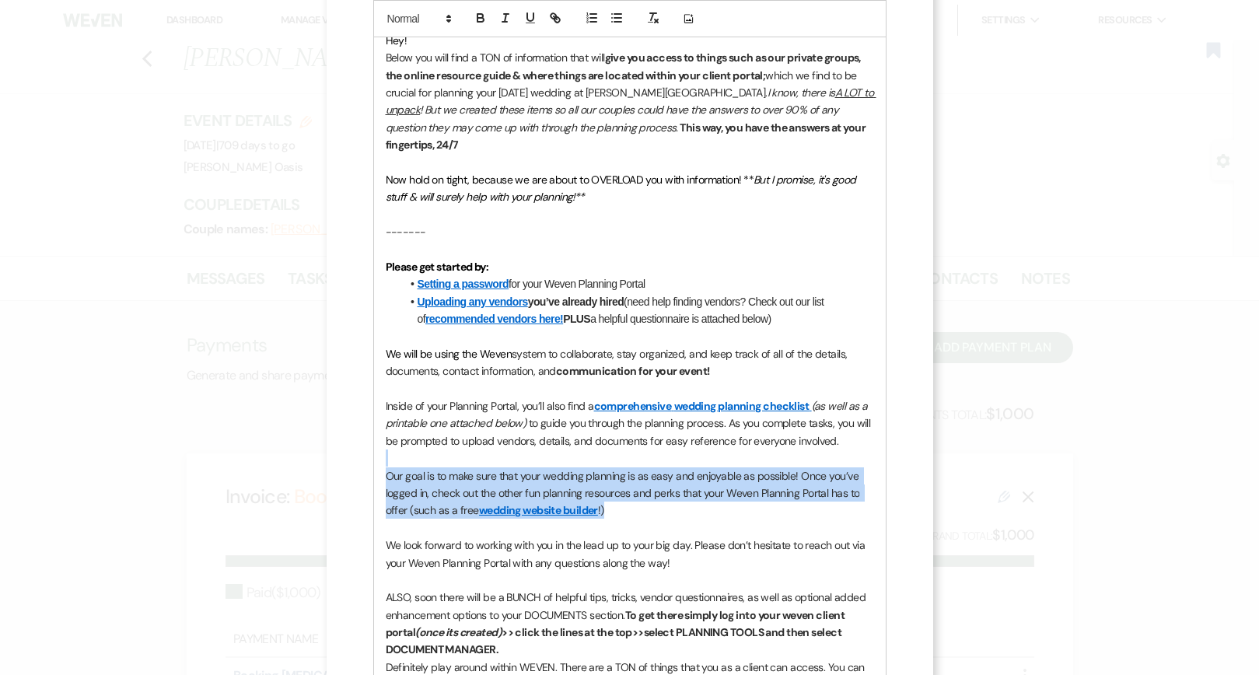
drag, startPoint x: 620, startPoint y: 482, endPoint x: 363, endPoint y: 439, distance: 260.1
click at [363, 439] on div "X Invite To Planning Portal Send a message with a link to this event's Planning…" at bounding box center [630, 622] width 606 height 2073
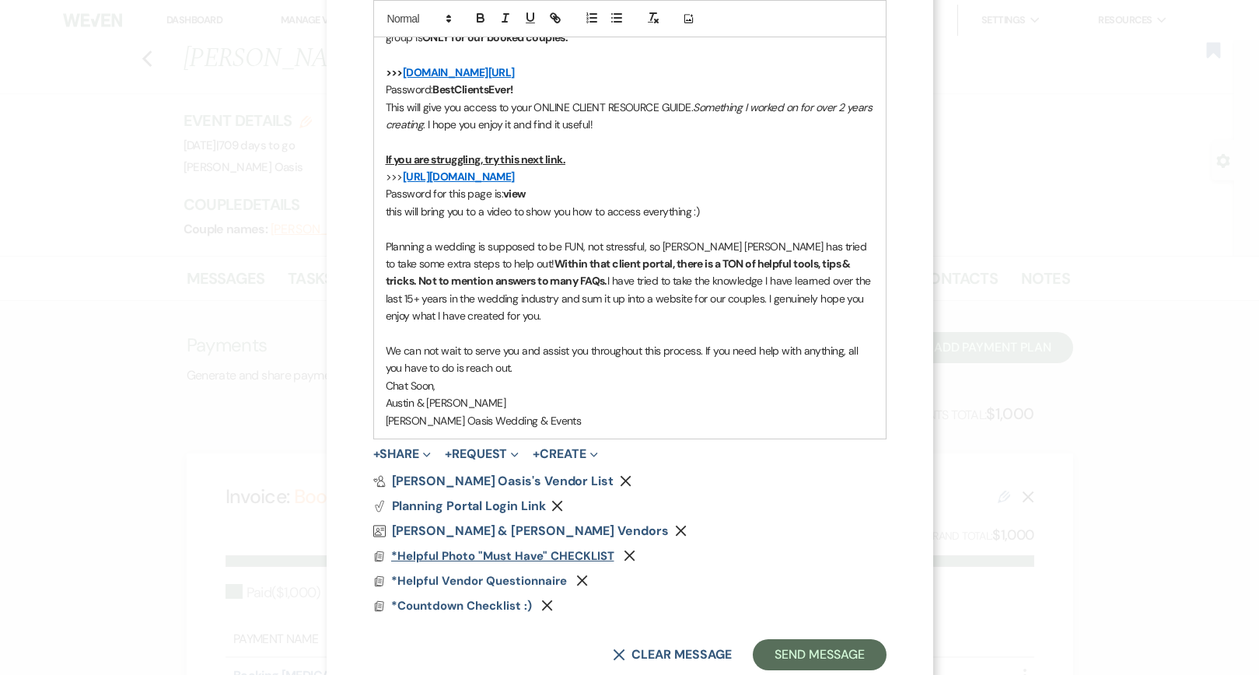
scroll to position [1286, 0]
click at [814, 640] on button "Send Message" at bounding box center [819, 655] width 133 height 31
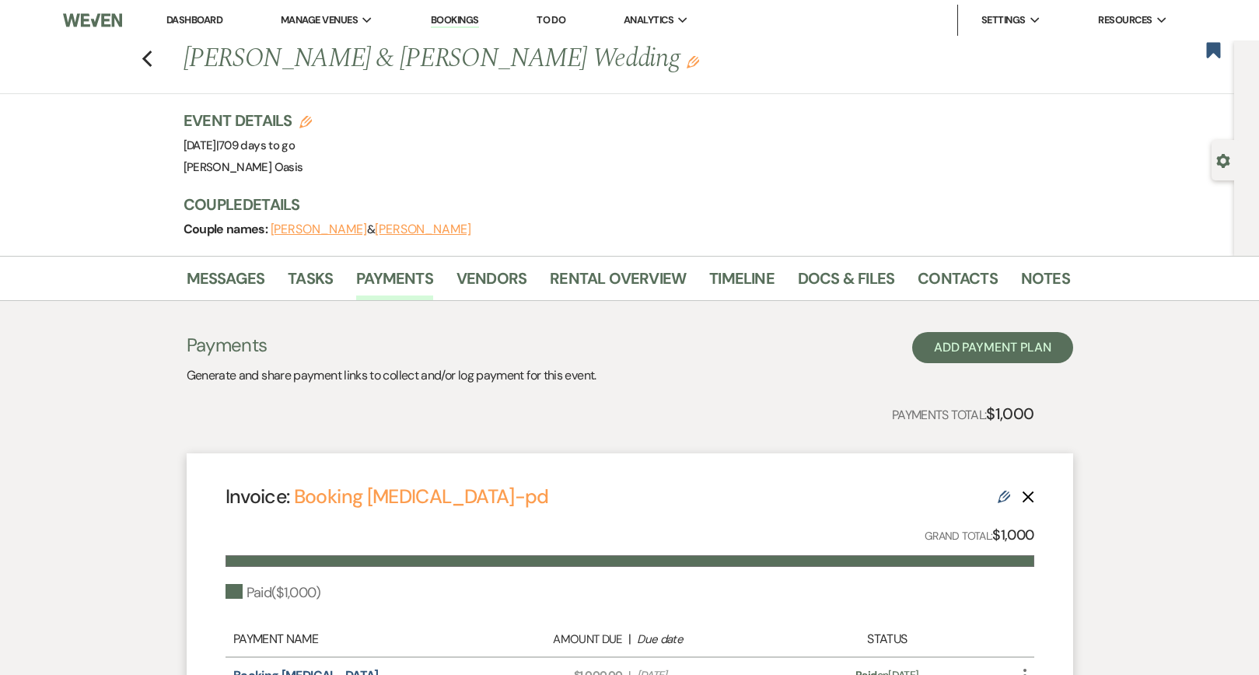
click at [187, 24] on link "Dashboard" at bounding box center [194, 19] width 56 height 13
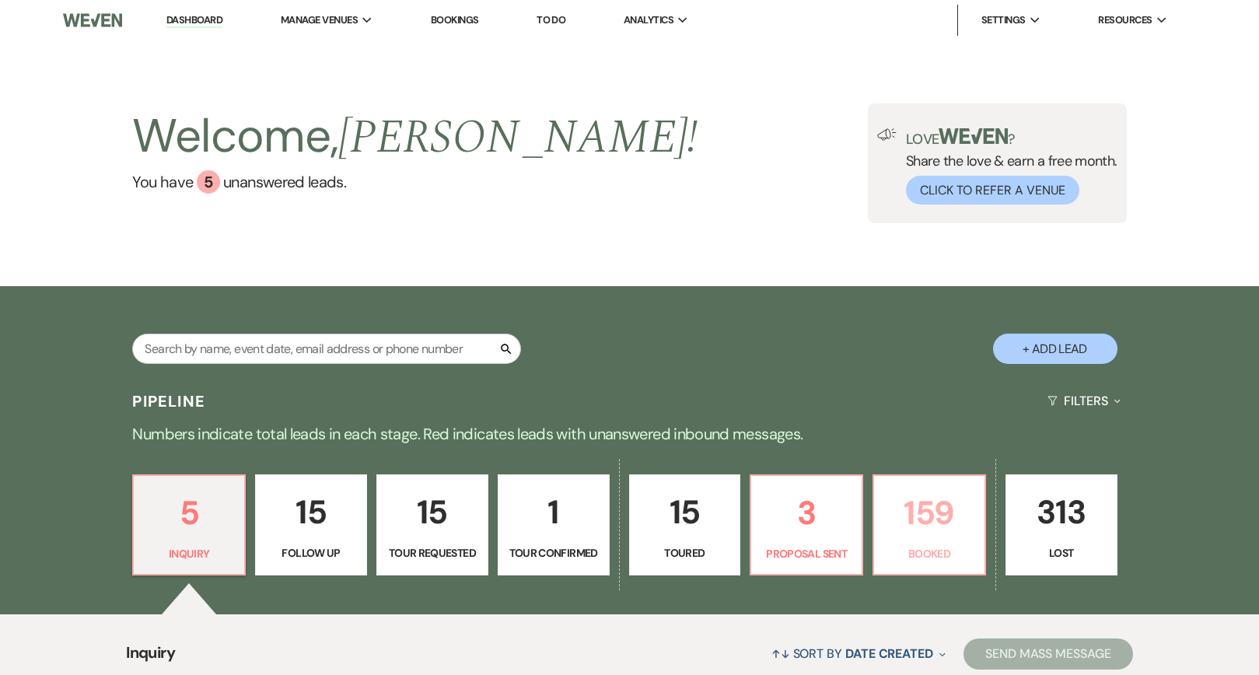
click at [945, 561] on p "Booked" at bounding box center [929, 553] width 92 height 17
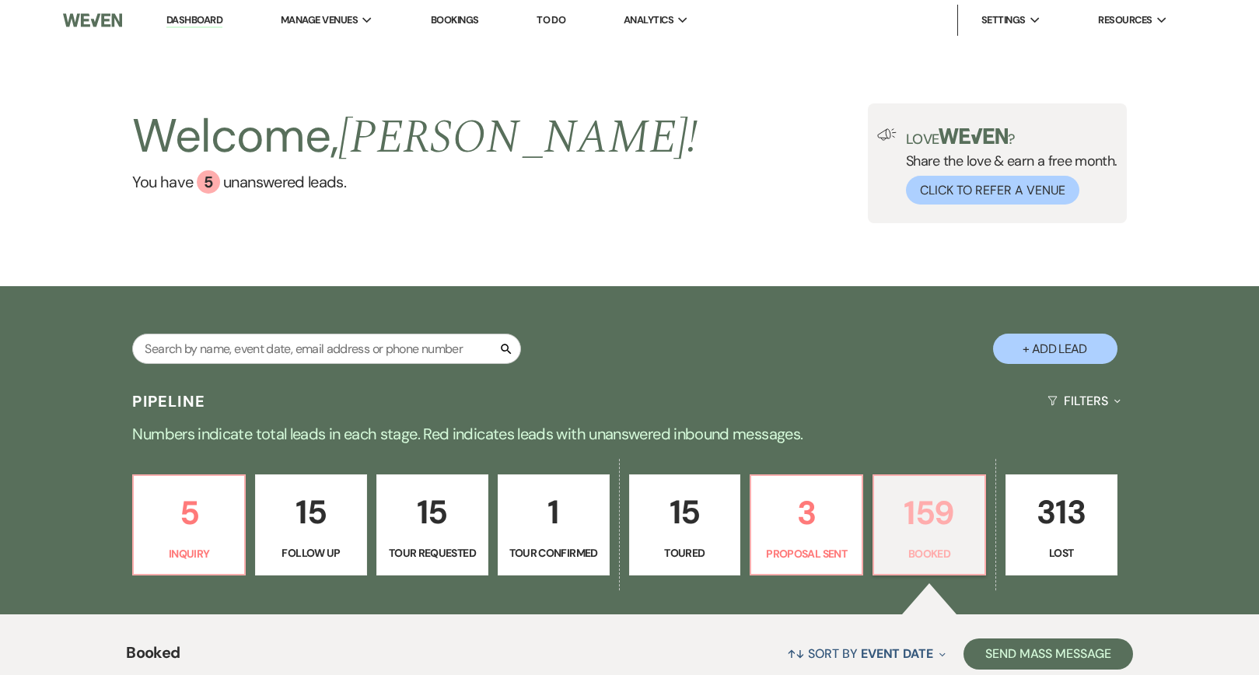
click at [938, 560] on p "Booked" at bounding box center [929, 553] width 92 height 17
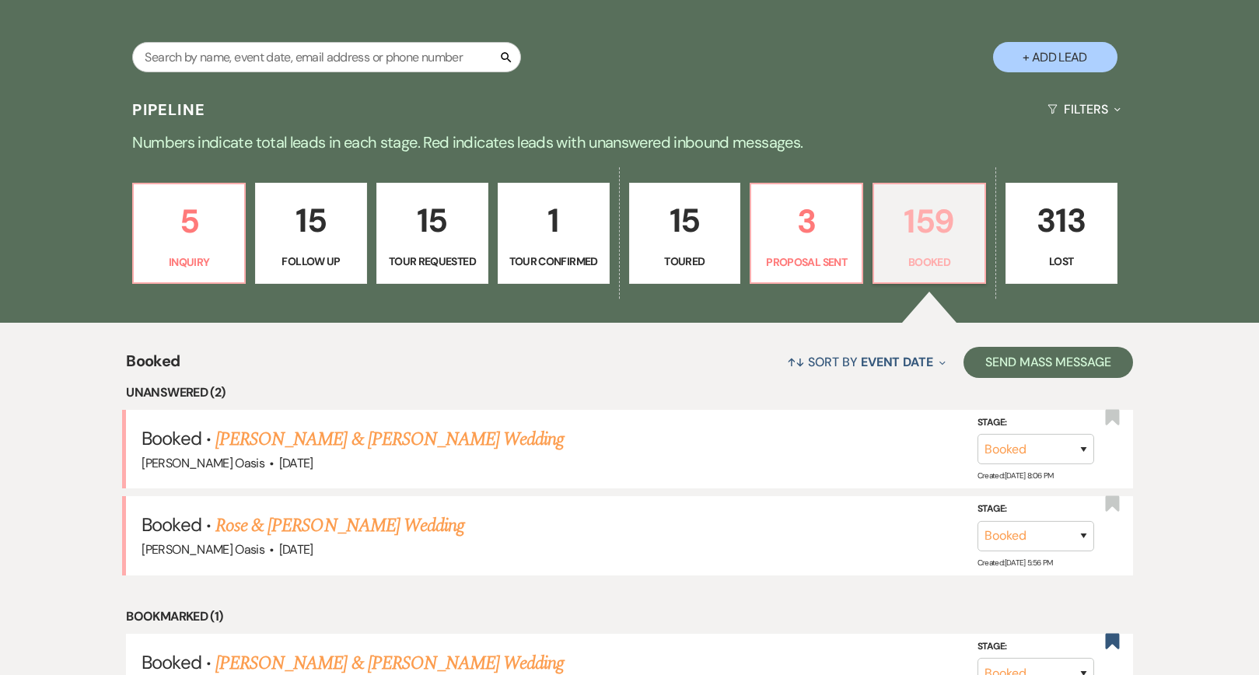
scroll to position [288, 0]
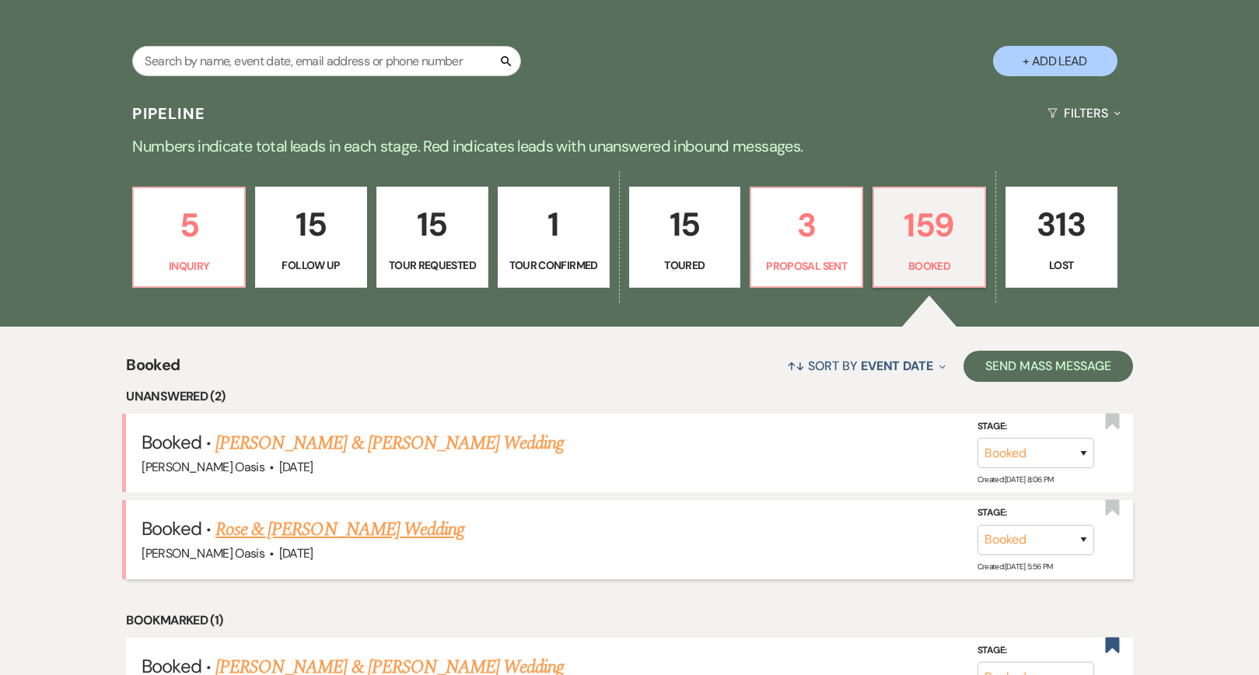
click at [369, 525] on link "Rose & [PERSON_NAME] Wedding" at bounding box center [339, 529] width 249 height 28
